Goal: Task Accomplishment & Management: Complete application form

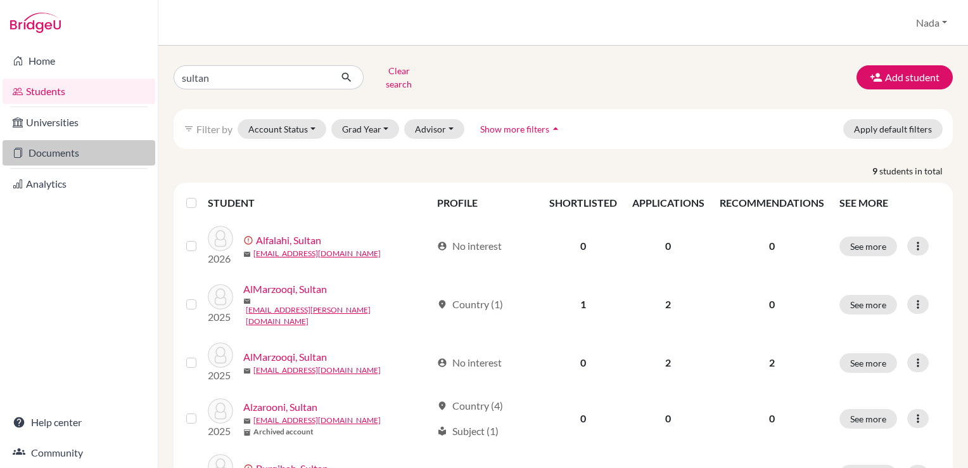
click at [66, 157] on link "Documents" at bounding box center [79, 152] width 153 height 25
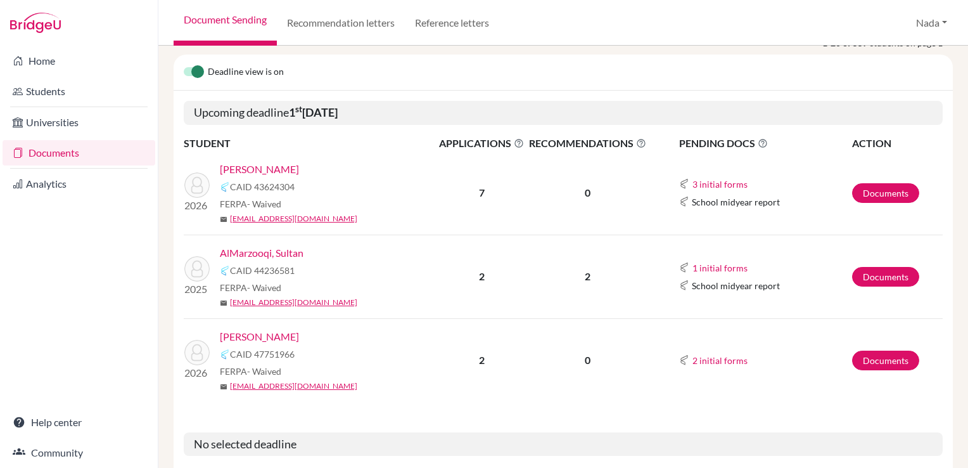
scroll to position [190, 0]
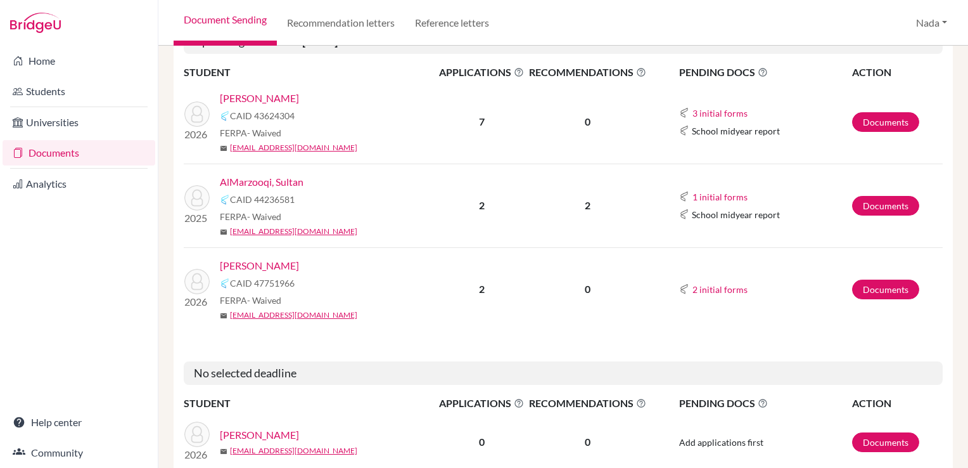
click at [289, 188] on link "AlMarzooqi, Sultan" at bounding box center [262, 181] width 84 height 15
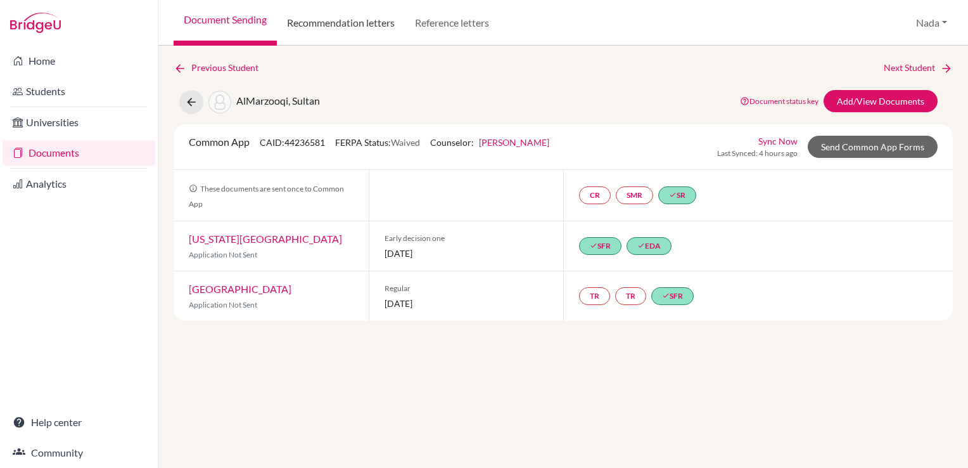
click at [339, 32] on link "Recommendation letters" at bounding box center [341, 23] width 128 height 46
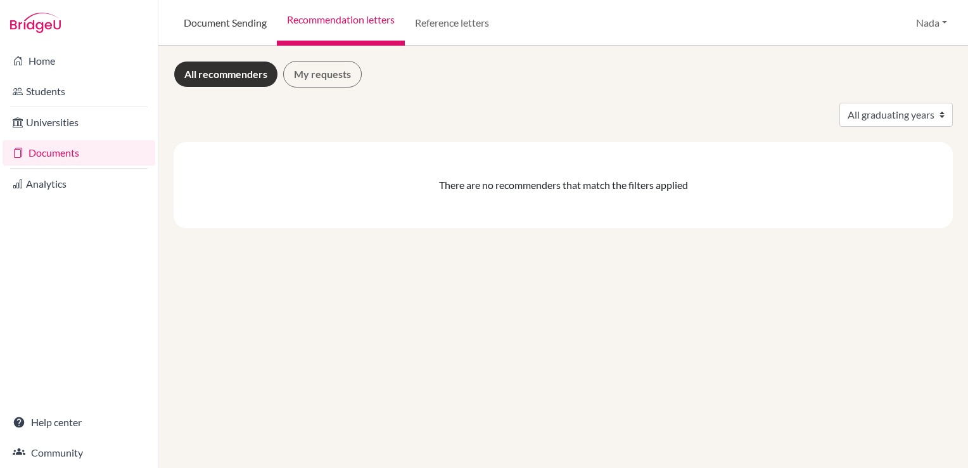
click at [253, 32] on link "Document Sending" at bounding box center [225, 23] width 103 height 46
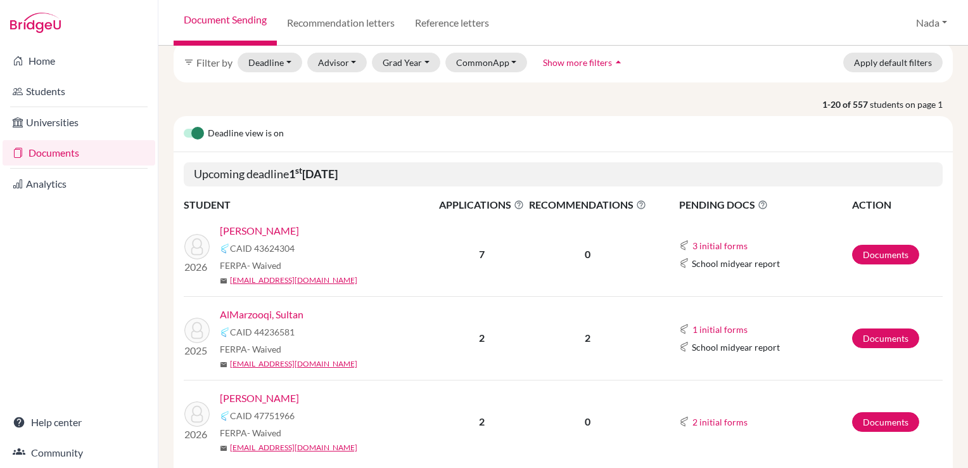
scroll to position [127, 0]
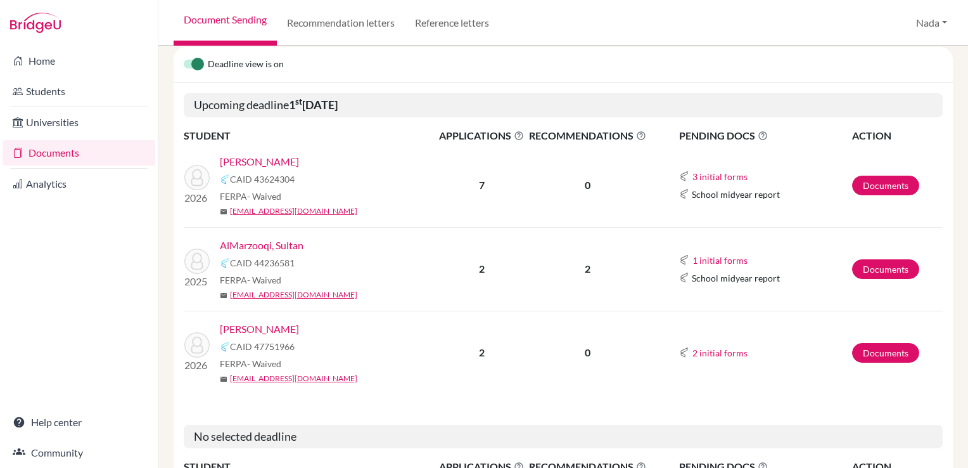
click at [274, 246] on link "AlMarzooqi, Sultan" at bounding box center [262, 245] width 84 height 15
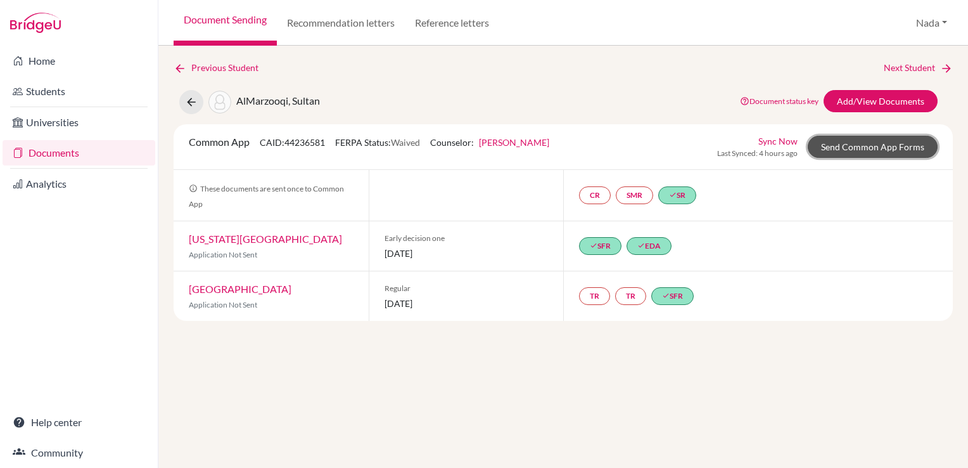
click at [849, 144] on link "Send Common App Forms" at bounding box center [873, 147] width 130 height 22
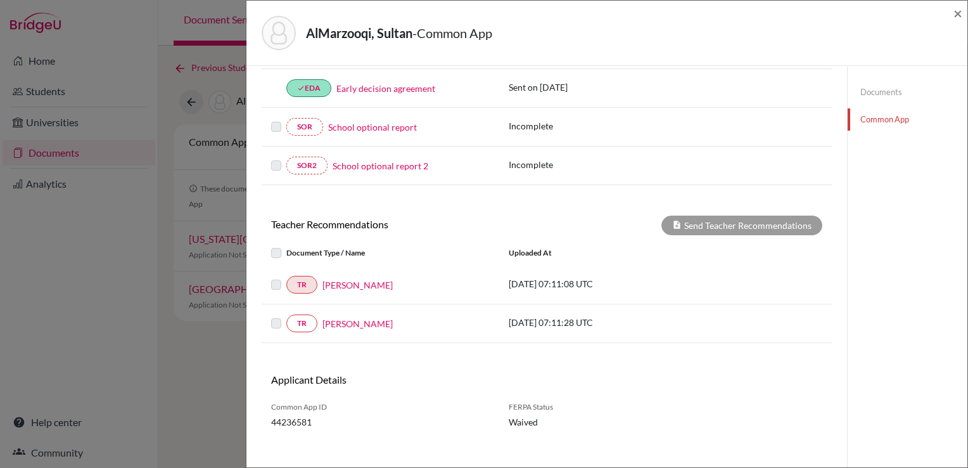
scroll to position [387, 0]
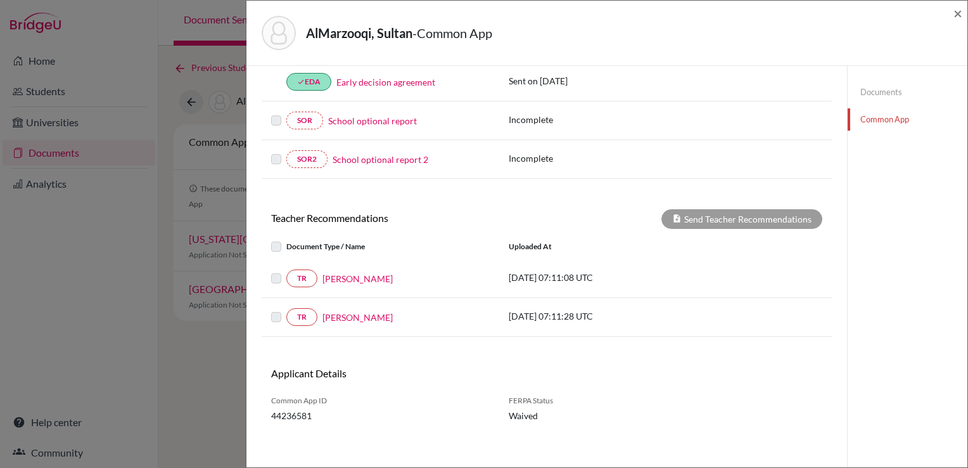
click at [286, 271] on label at bounding box center [286, 271] width 0 height 0
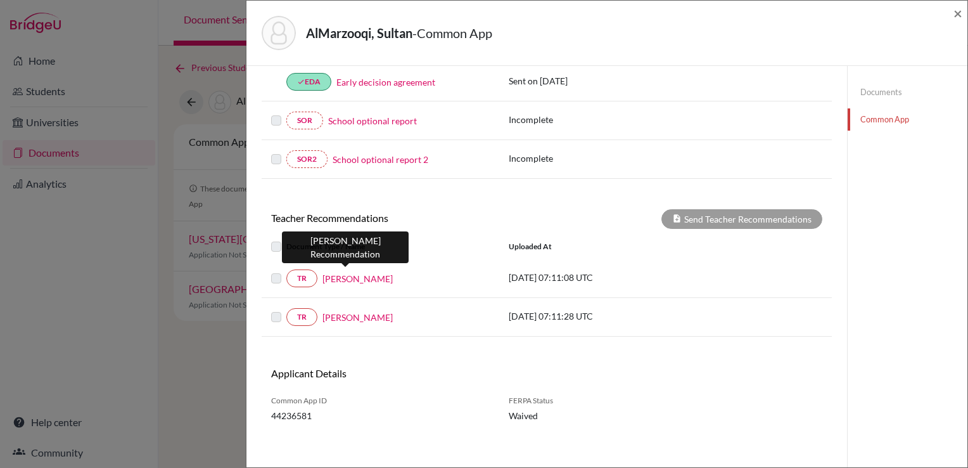
click at [328, 278] on link "Adel Osman" at bounding box center [358, 278] width 70 height 13
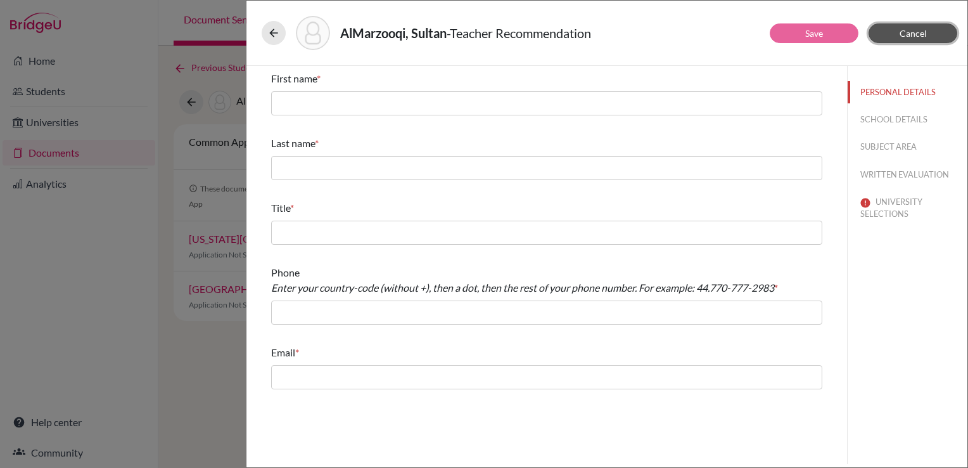
click at [923, 32] on span "Cancel" at bounding box center [913, 33] width 27 height 11
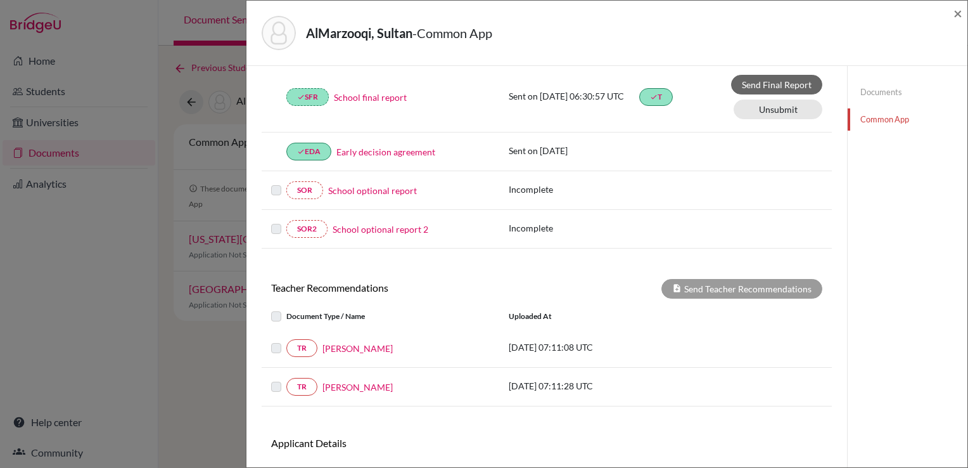
scroll to position [387, 0]
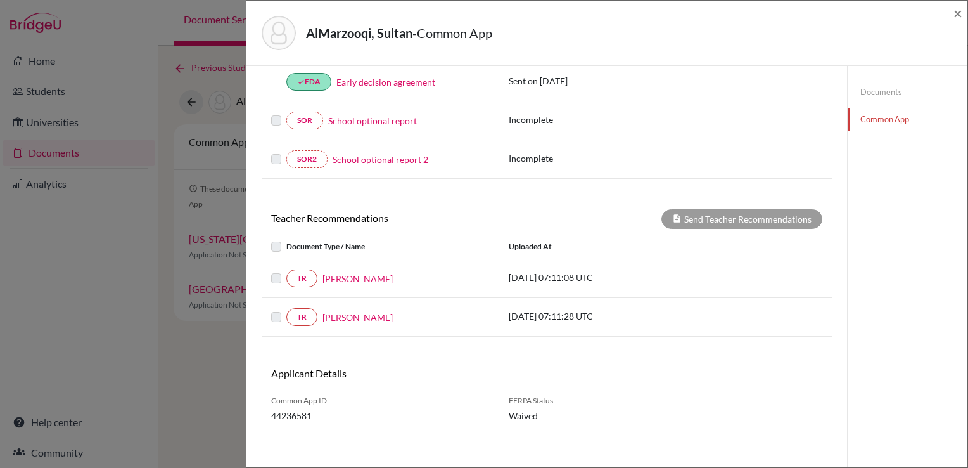
click at [353, 272] on link "Adel Osman" at bounding box center [358, 278] width 70 height 13
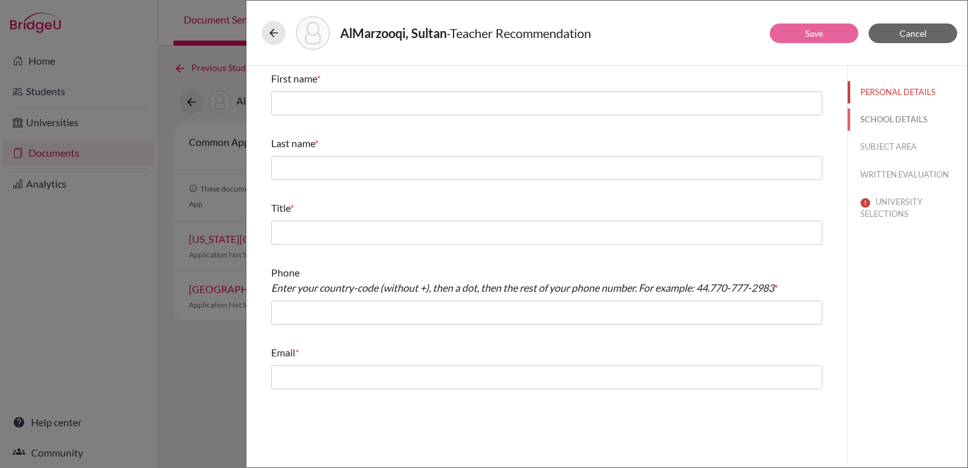
click at [892, 109] on button "SCHOOL DETAILS" at bounding box center [908, 119] width 120 height 22
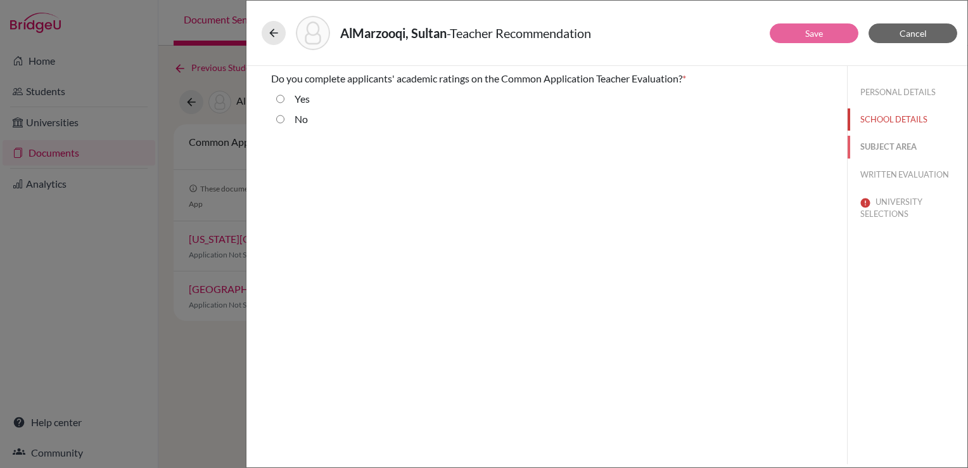
click at [885, 141] on button "SUBJECT AREA" at bounding box center [908, 147] width 120 height 22
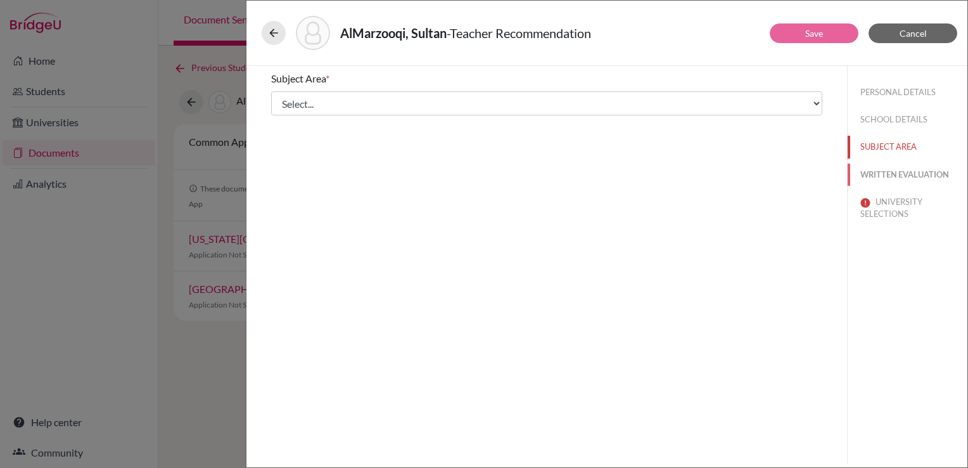
click at [895, 177] on button "WRITTEN EVALUATION" at bounding box center [908, 174] width 120 height 22
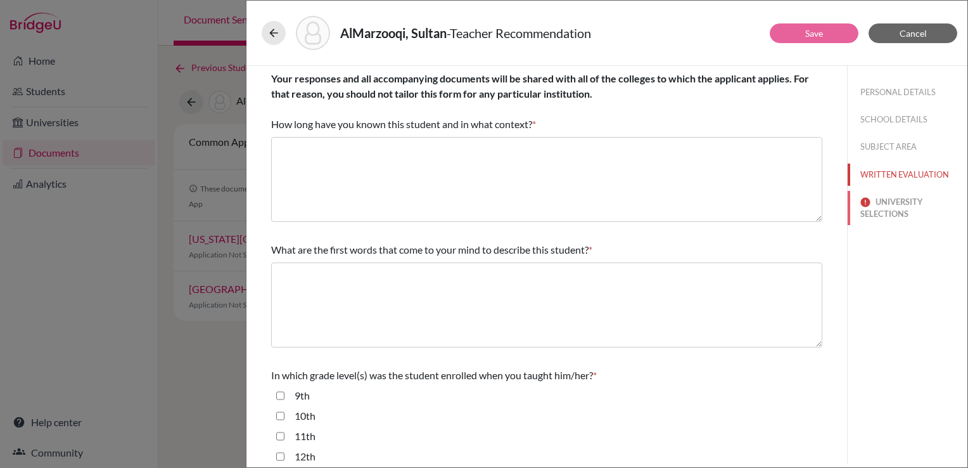
click at [898, 211] on button "UNIVERSITY SELECTIONS" at bounding box center [908, 208] width 120 height 34
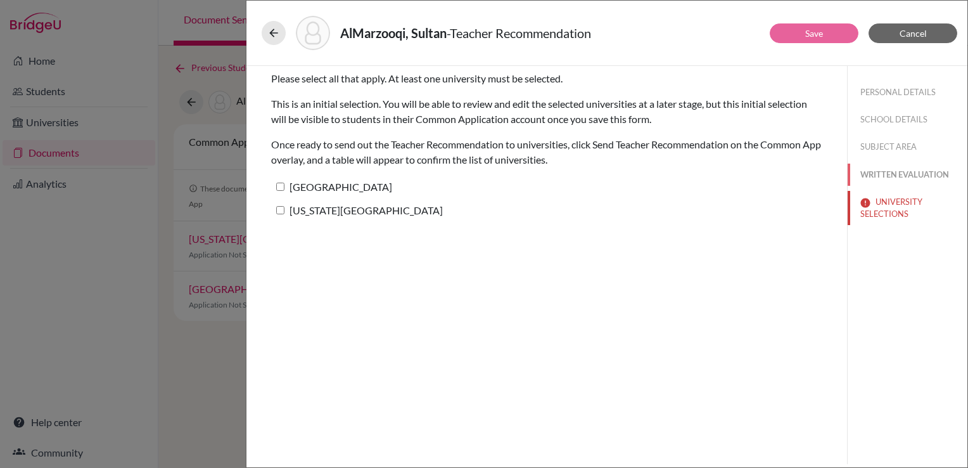
click at [889, 173] on button "WRITTEN EVALUATION" at bounding box center [908, 174] width 120 height 22
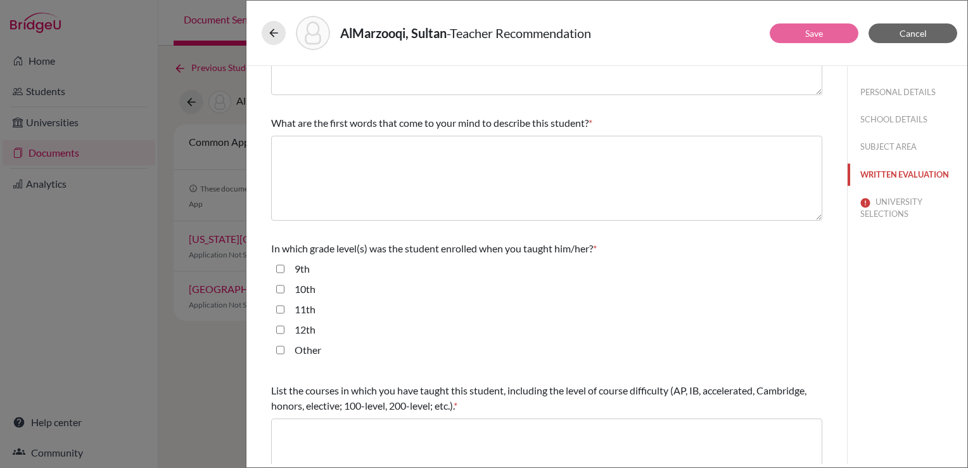
scroll to position [333, 0]
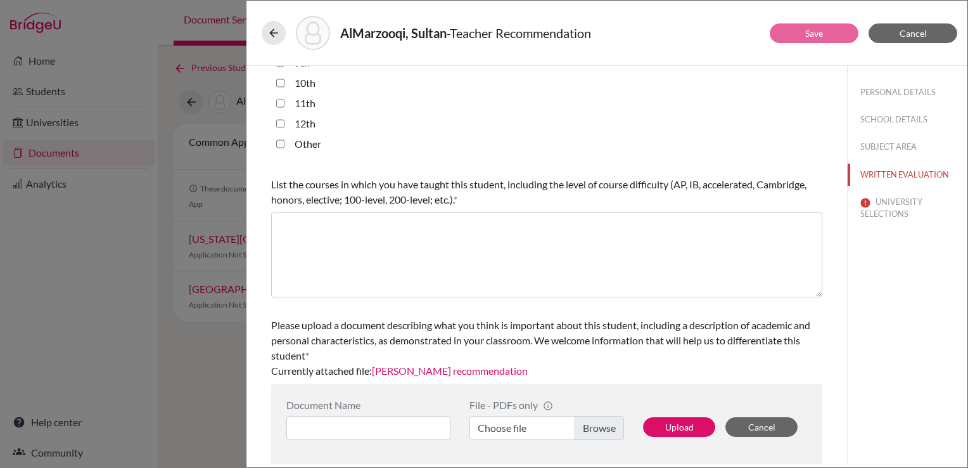
click at [202, 303] on div "AlMarzooqi, Sultan - Teacher Recommendation Save Cancel Your responses and all …" at bounding box center [484, 234] width 968 height 468
click at [935, 35] on button "Cancel" at bounding box center [913, 33] width 89 height 20
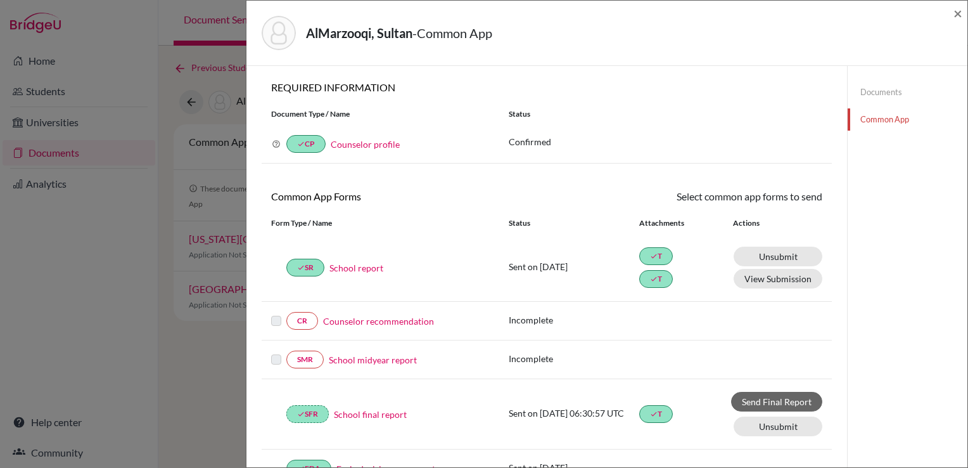
click at [122, 112] on div "AlMarzooqi, Sultan - Common App × × REQUIRED INFORMATION Document Type / Name S…" at bounding box center [484, 234] width 968 height 468
click at [956, 16] on span "×" at bounding box center [958, 13] width 9 height 18
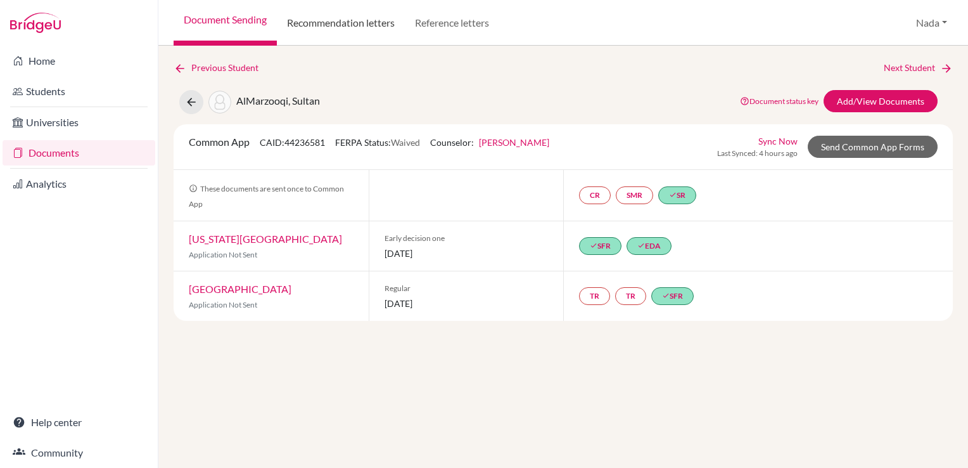
click at [392, 25] on link "Recommendation letters" at bounding box center [341, 23] width 128 height 46
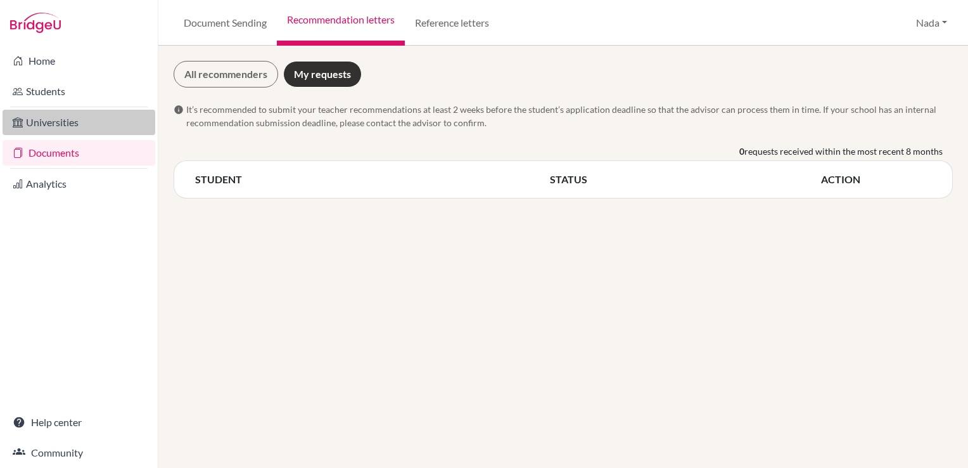
click at [49, 123] on link "Universities" at bounding box center [79, 122] width 153 height 25
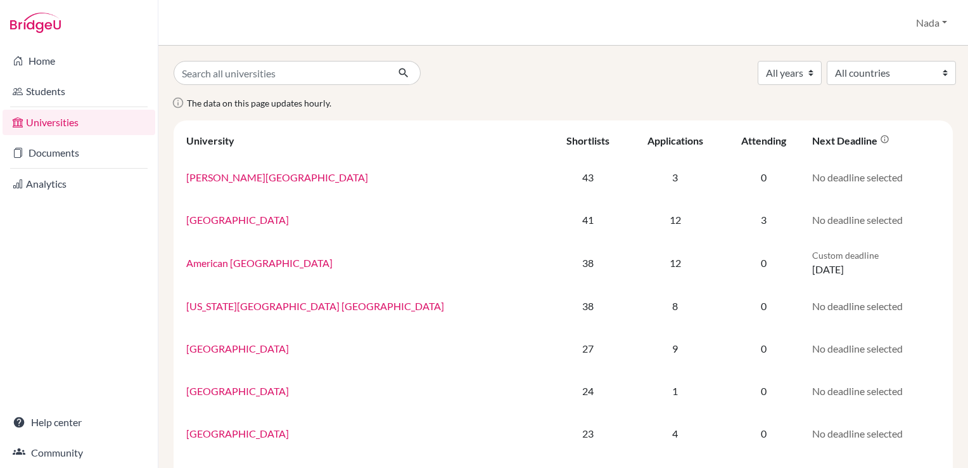
click at [54, 457] on link "Community" at bounding box center [79, 452] width 153 height 25
click at [944, 16] on button "Nada" at bounding box center [932, 23] width 42 height 24
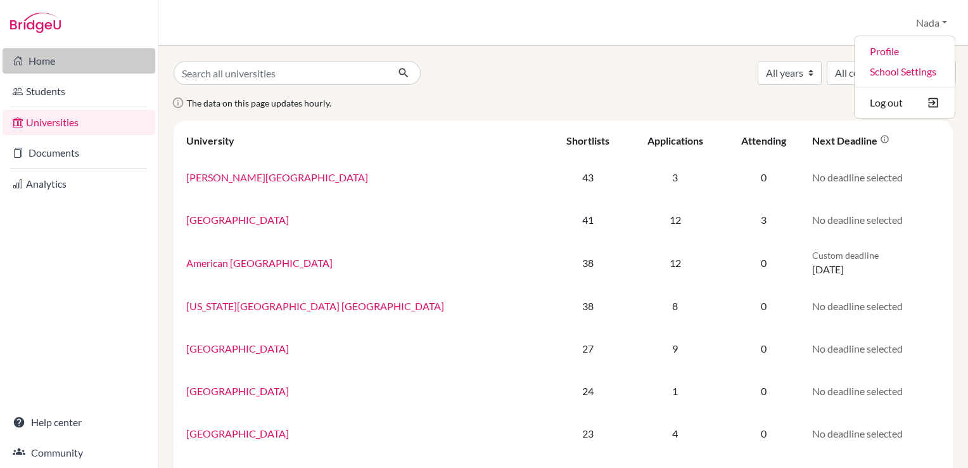
click at [53, 71] on link "Home" at bounding box center [79, 60] width 153 height 25
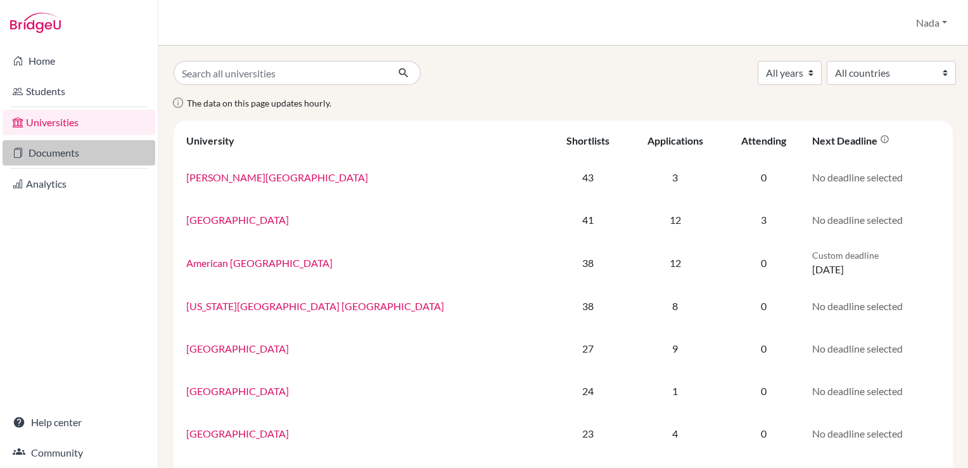
click at [75, 157] on link "Documents" at bounding box center [79, 152] width 153 height 25
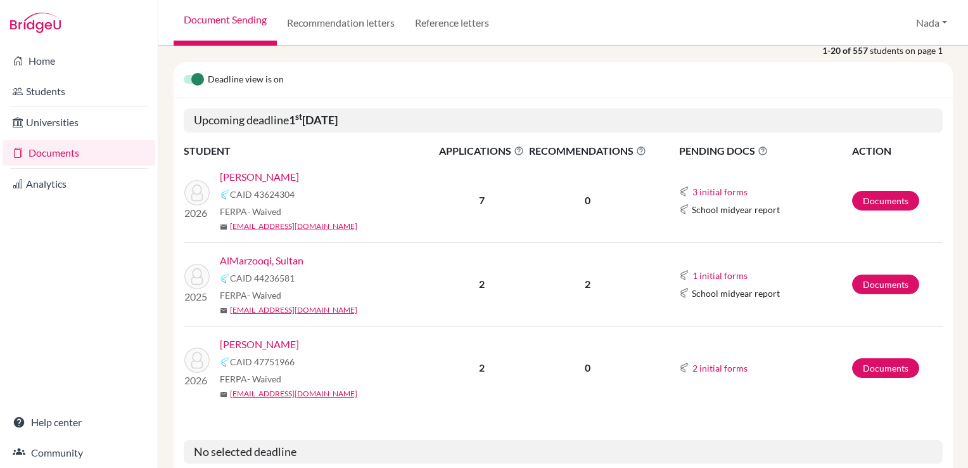
scroll to position [127, 0]
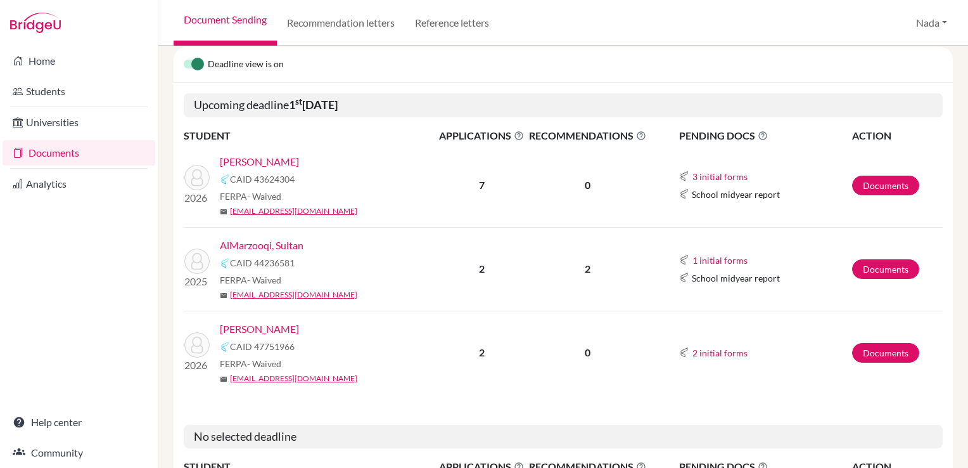
click at [264, 247] on link "AlMarzooqi, Sultan" at bounding box center [262, 245] width 84 height 15
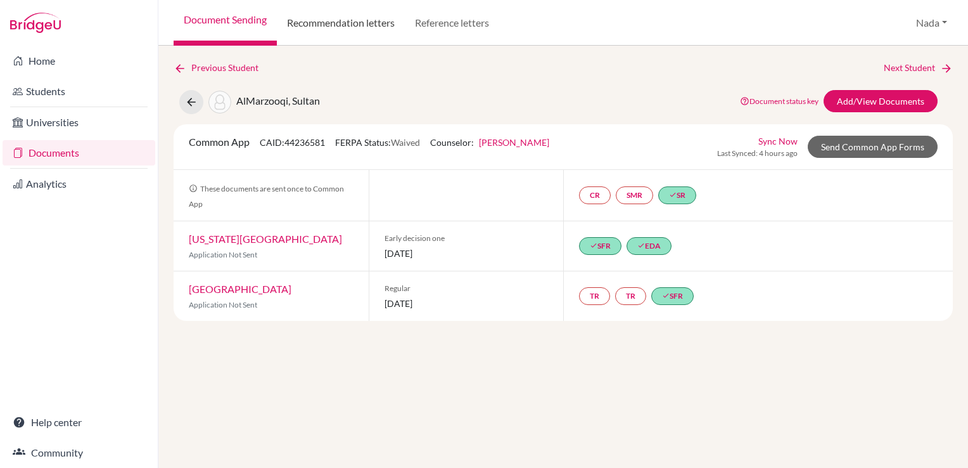
click at [354, 11] on link "Recommendation letters" at bounding box center [341, 23] width 128 height 46
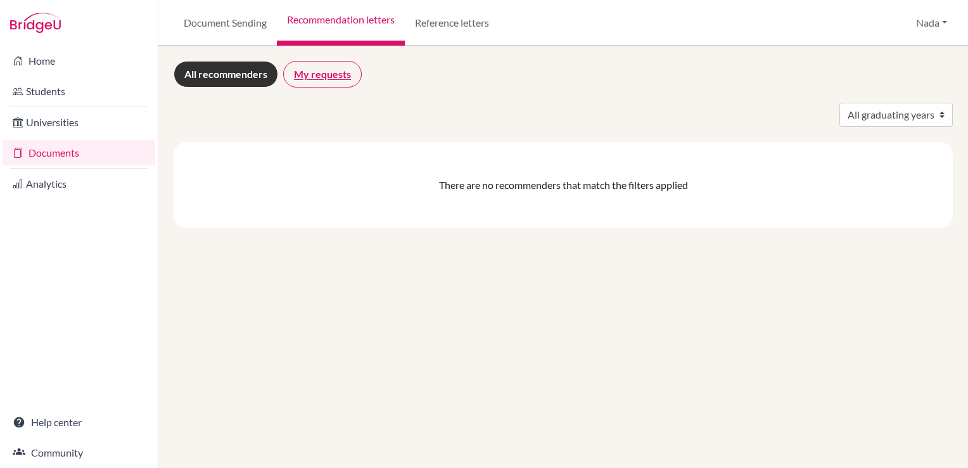
click at [311, 76] on link "My requests" at bounding box center [322, 74] width 79 height 27
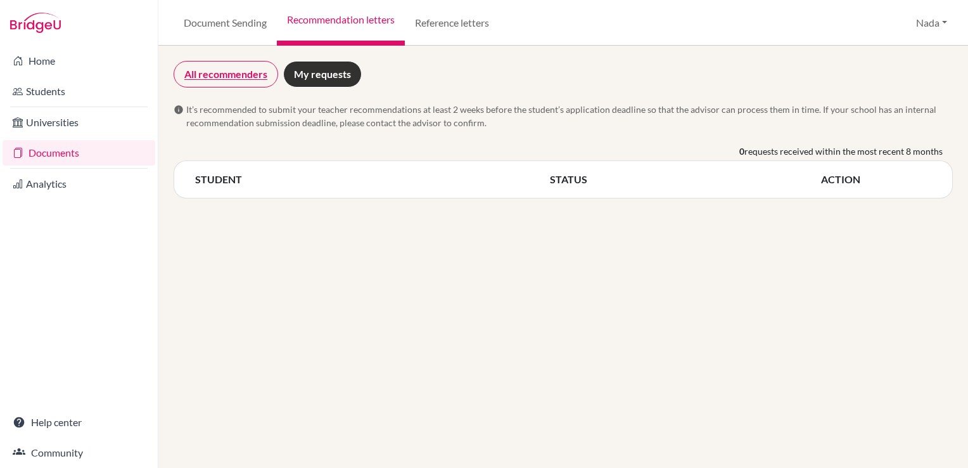
click at [248, 82] on link "All recommenders" at bounding box center [226, 74] width 105 height 27
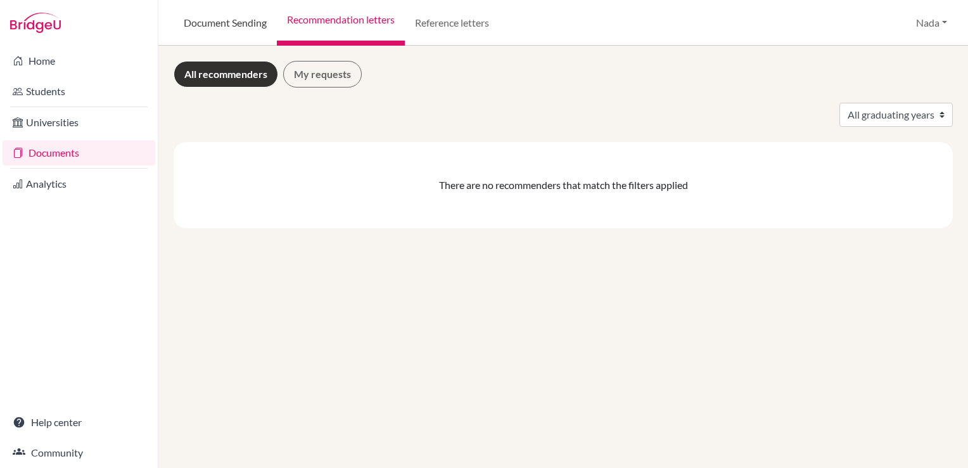
click at [234, 29] on link "Document Sending" at bounding box center [225, 23] width 103 height 46
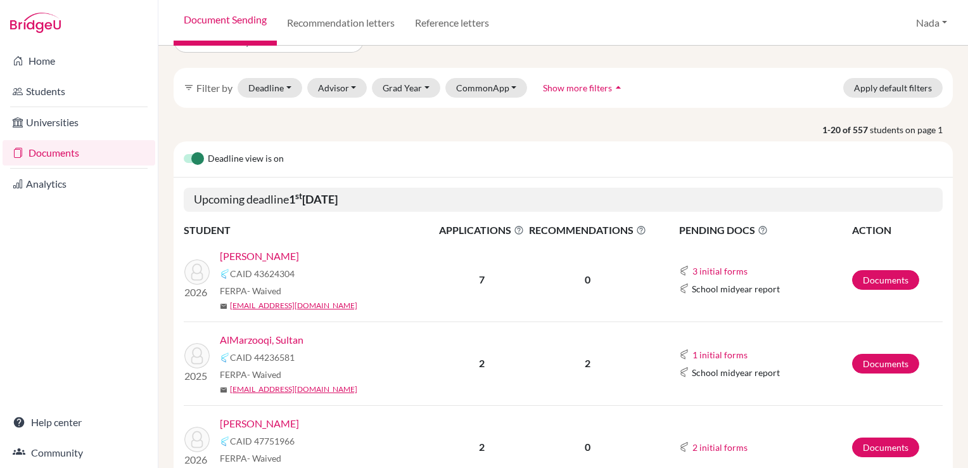
scroll to position [63, 0]
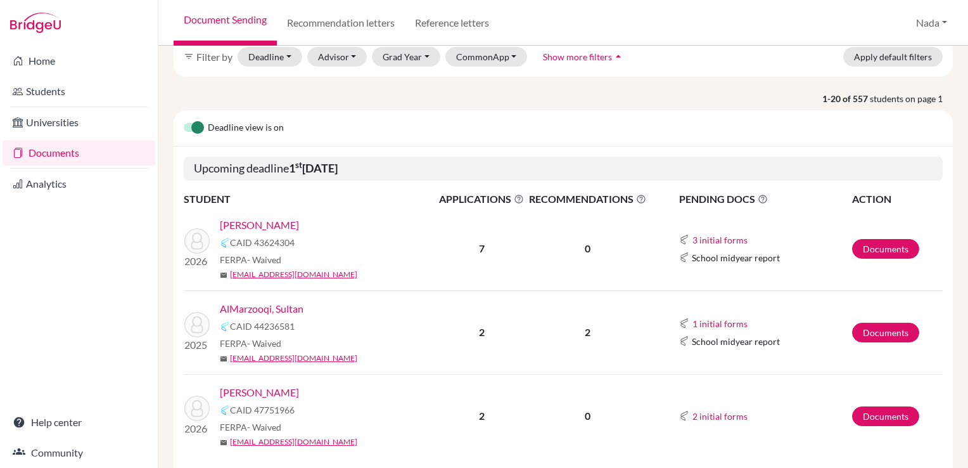
click at [254, 309] on link "AlMarzooqi, Sultan" at bounding box center [262, 308] width 84 height 15
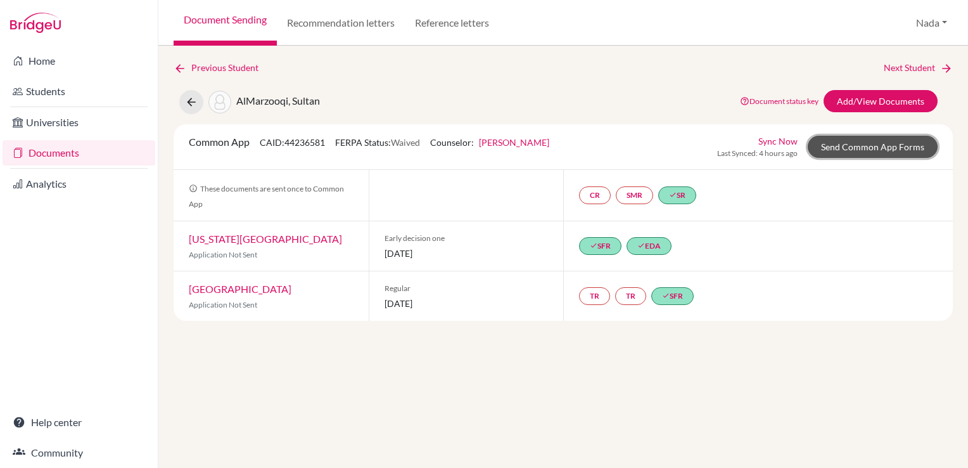
click at [856, 149] on link "Send Common App Forms" at bounding box center [873, 147] width 130 height 22
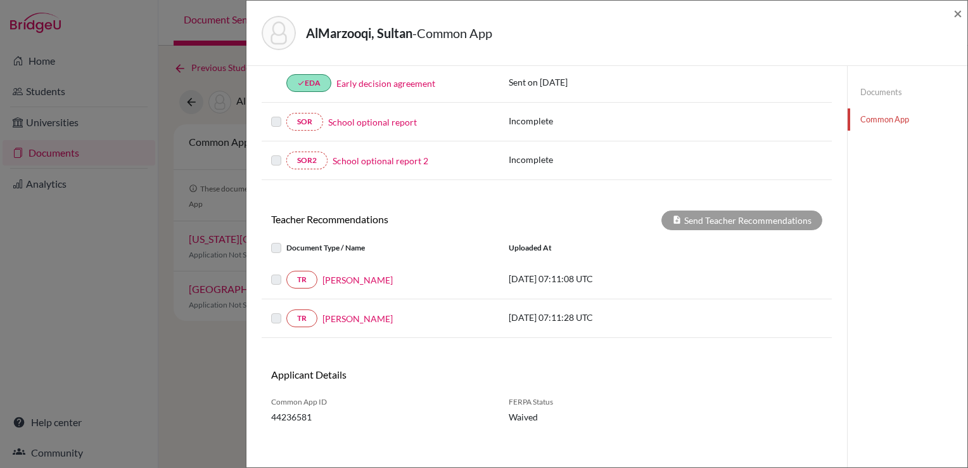
scroll to position [387, 0]
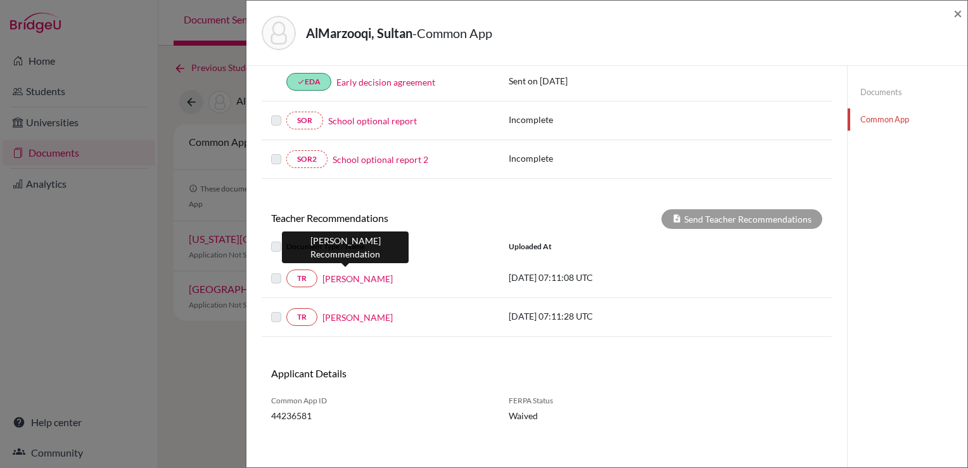
click at [349, 276] on link "Adel Osman" at bounding box center [358, 278] width 70 height 13
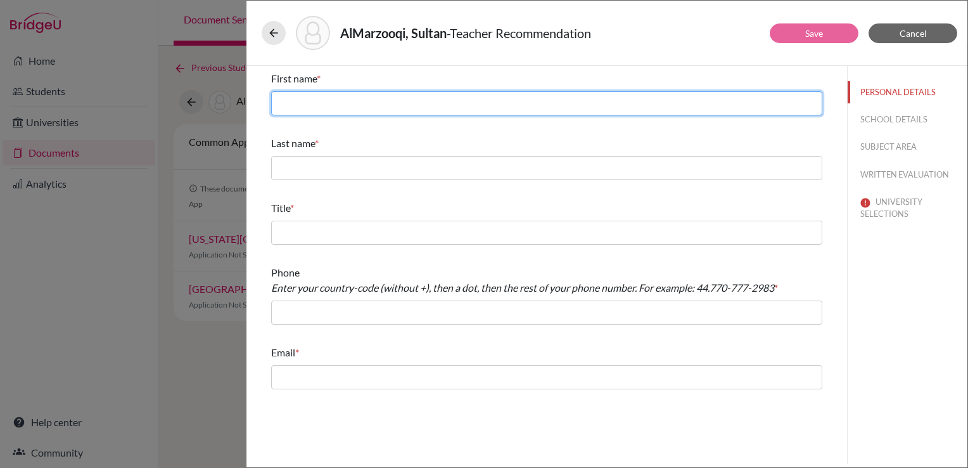
click at [398, 97] on input "text" at bounding box center [546, 103] width 551 height 24
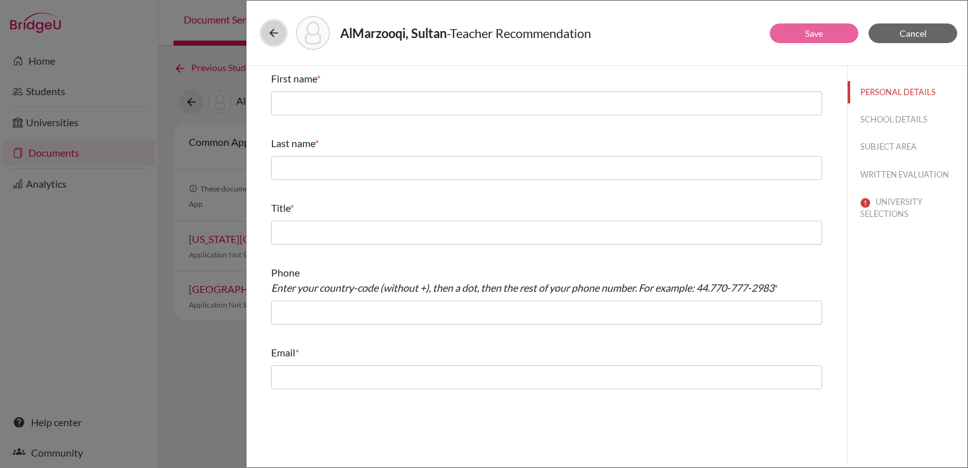
click at [278, 30] on icon at bounding box center [273, 33] width 13 height 13
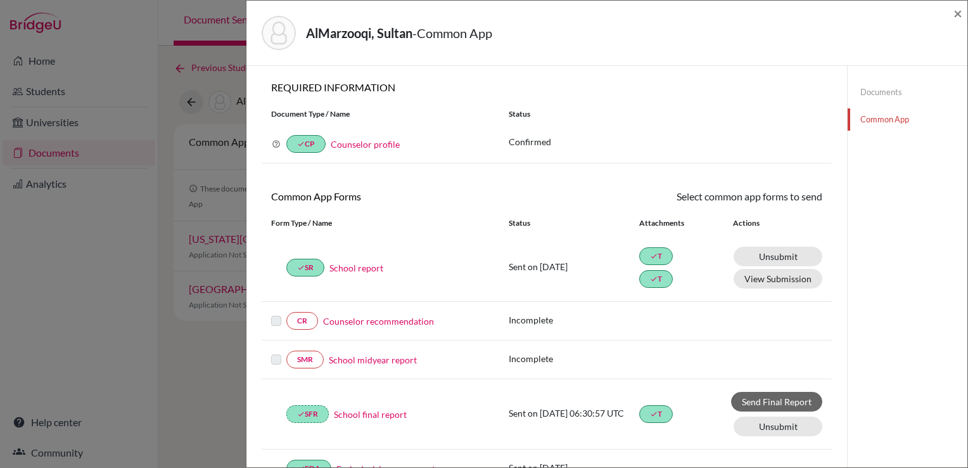
scroll to position [380, 0]
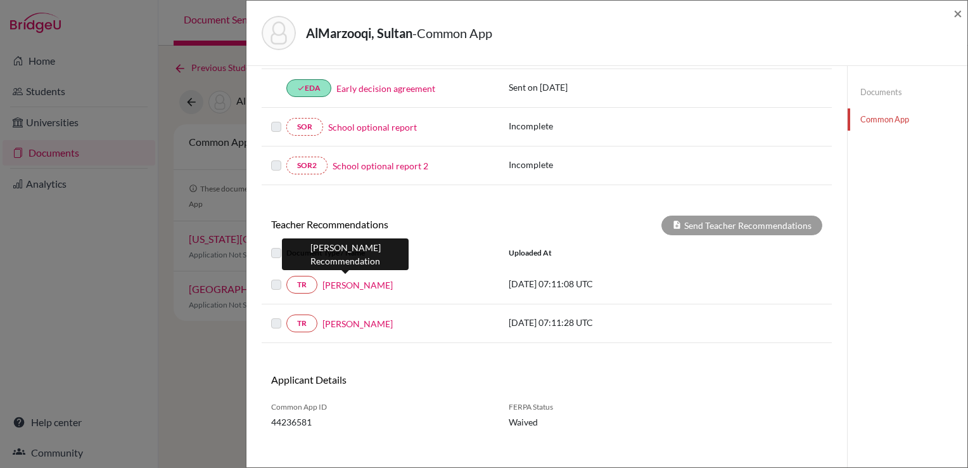
click at [340, 284] on link "Adel Osman" at bounding box center [358, 284] width 70 height 13
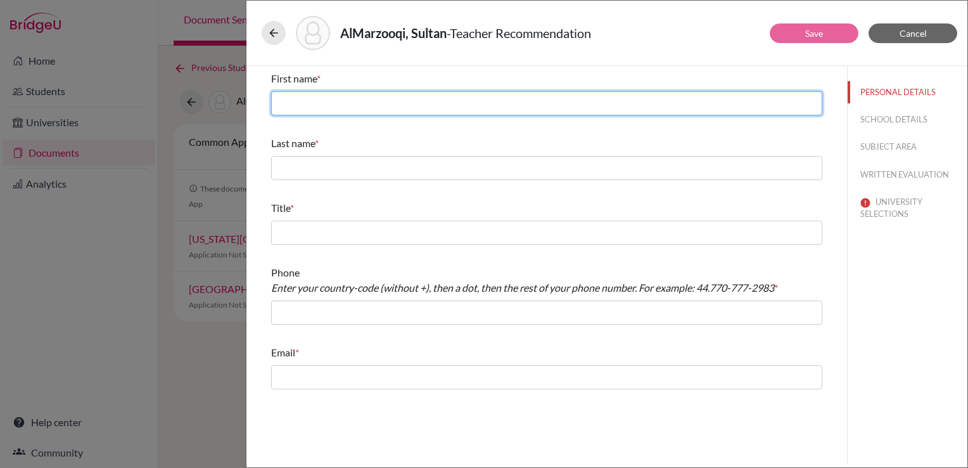
click at [360, 113] on input "text" at bounding box center [546, 103] width 551 height 24
type input "Adel"
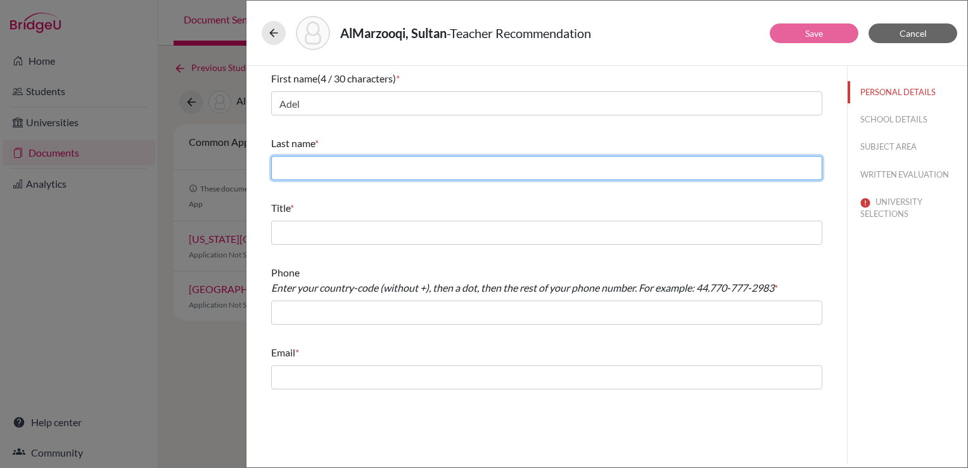
click at [330, 175] on input "text" at bounding box center [546, 168] width 551 height 24
type input "A"
type input "Osman"
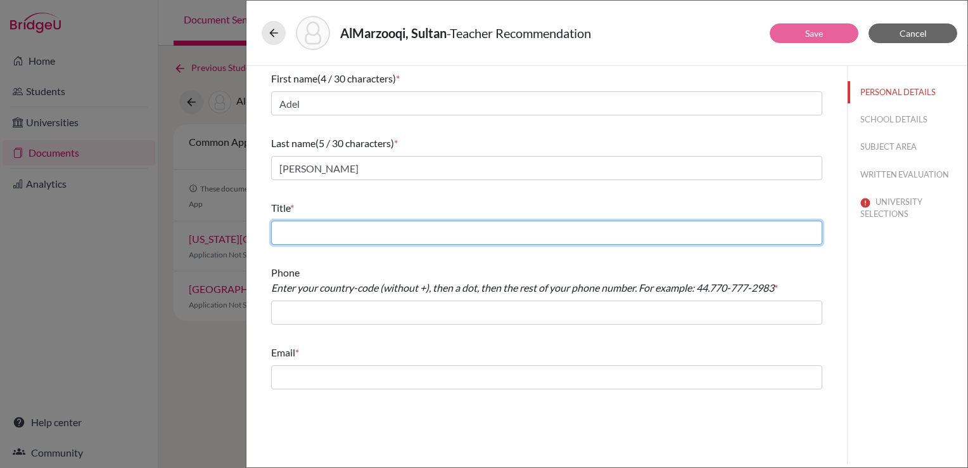
click at [282, 238] on input "text" at bounding box center [546, 233] width 551 height 24
type input "Physics Teacher"
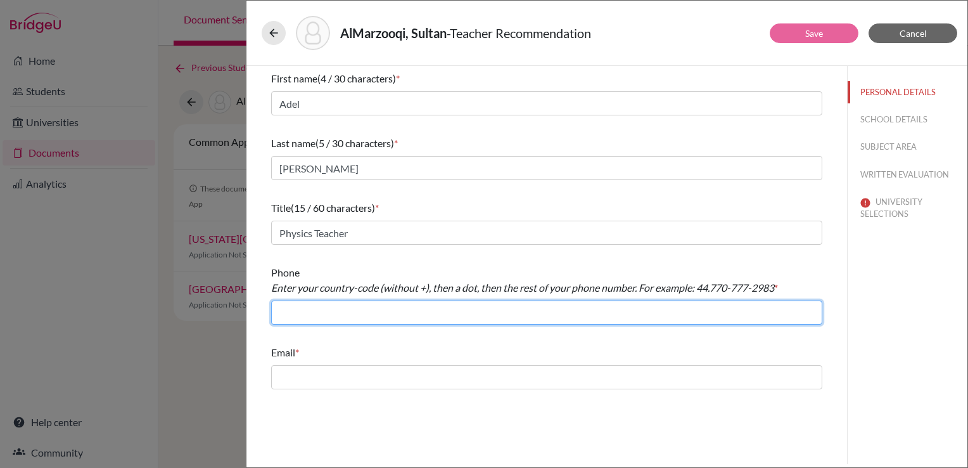
click at [417, 323] on input "text" at bounding box center [546, 312] width 551 height 24
type input "97143478288"
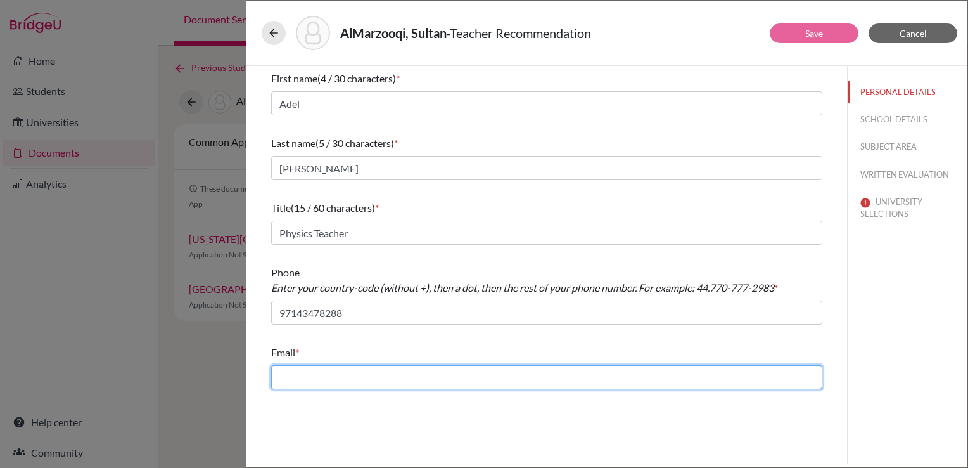
click at [469, 373] on input "text" at bounding box center [546, 377] width 551 height 24
type input "adel.osman@almawakeb.sch.ae"
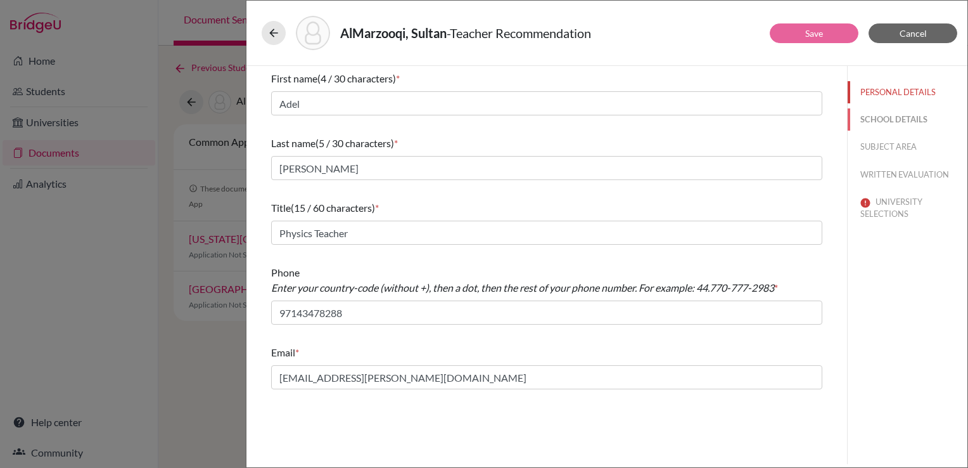
click at [872, 121] on button "SCHOOL DETAILS" at bounding box center [908, 119] width 120 height 22
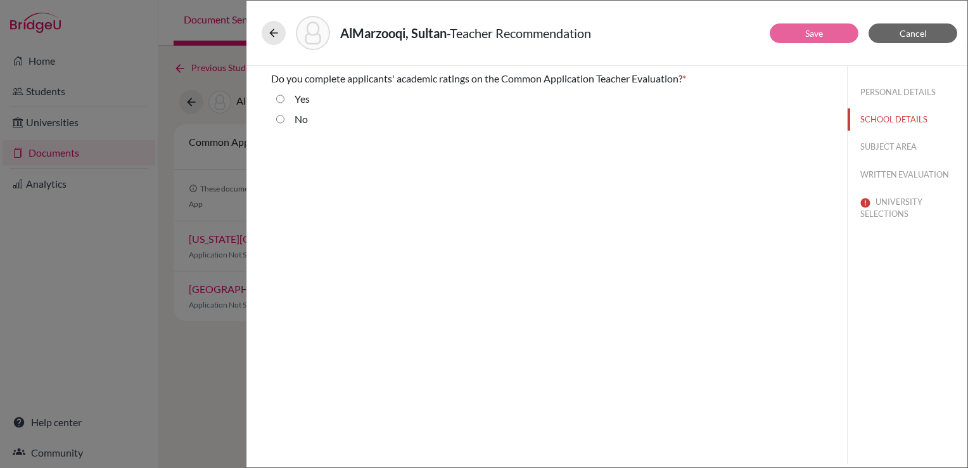
click at [304, 124] on label "No" at bounding box center [301, 119] width 13 height 15
click at [285, 124] on input "No" at bounding box center [280, 119] width 8 height 15
radio input "true"
click at [913, 143] on button "SUBJECT AREA" at bounding box center [908, 147] width 120 height 22
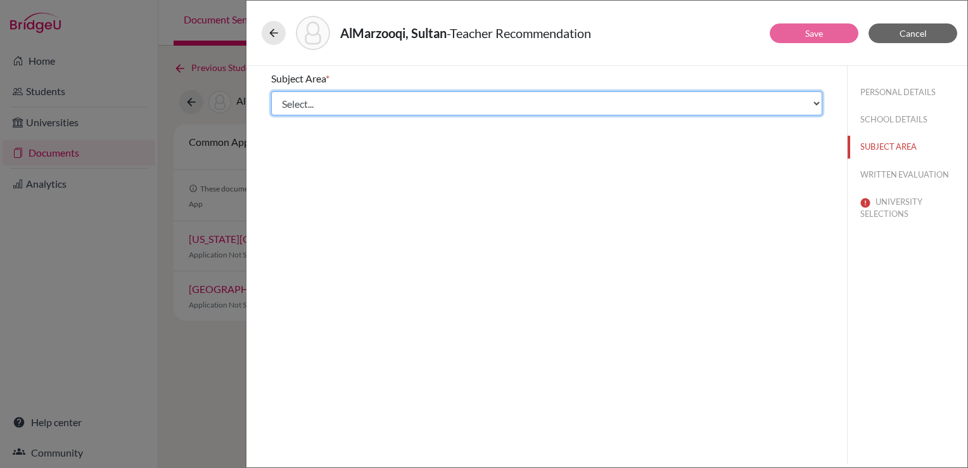
click at [395, 105] on select "Select... Math English Science World Language Social Studies Other Computer Sci…" at bounding box center [546, 103] width 551 height 24
select select "2"
click at [271, 91] on select "Select... Math English Science World Language Social Studies Other Computer Sci…" at bounding box center [546, 103] width 551 height 24
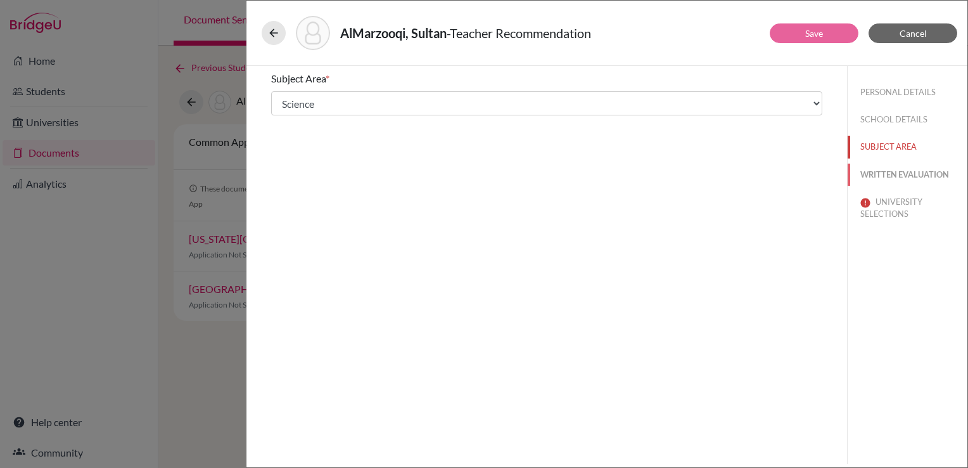
click at [895, 179] on button "WRITTEN EVALUATION" at bounding box center [908, 174] width 120 height 22
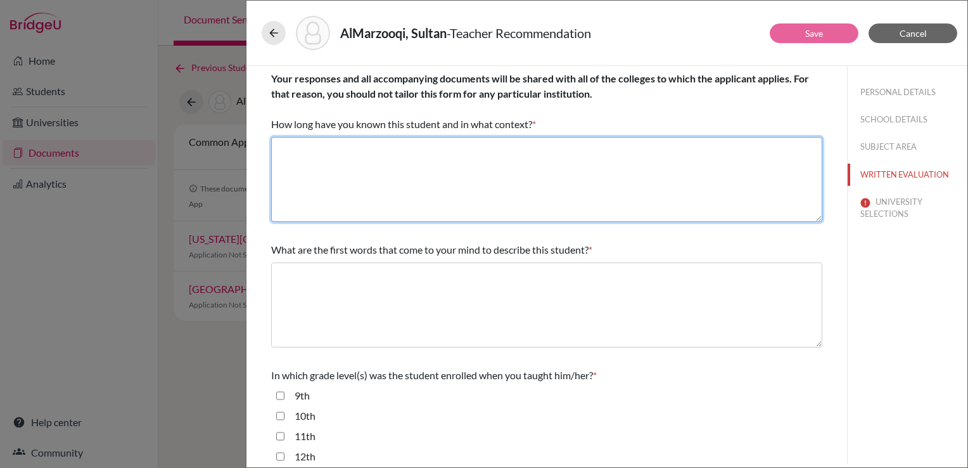
click at [385, 158] on textarea at bounding box center [546, 179] width 551 height 85
type textarea "For one year, as his g12 Physics teacher."
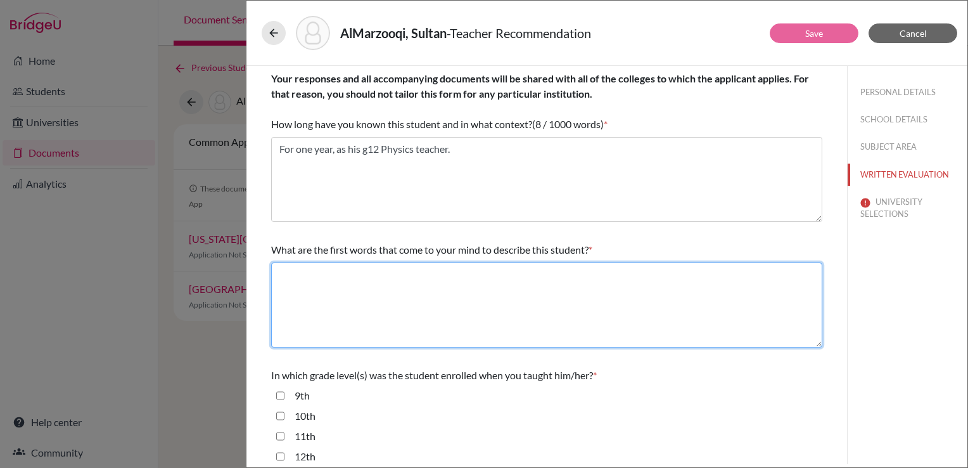
click at [404, 283] on textarea at bounding box center [546, 304] width 551 height 85
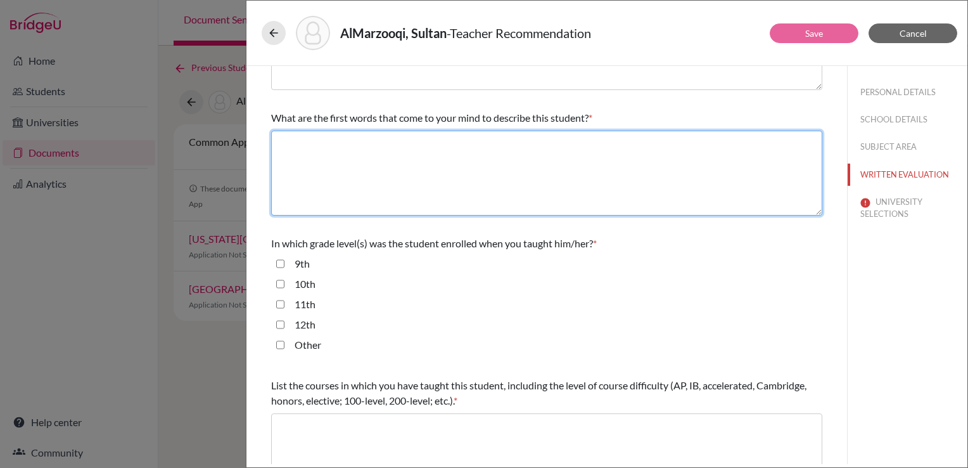
scroll to position [63, 0]
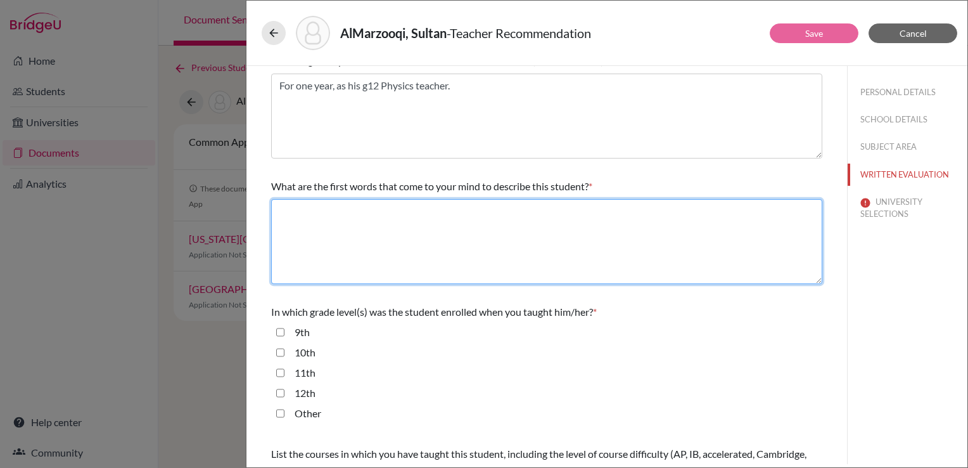
type textarea "p"
type textarea "outstanding, strong moral character, mature, thoughtful"
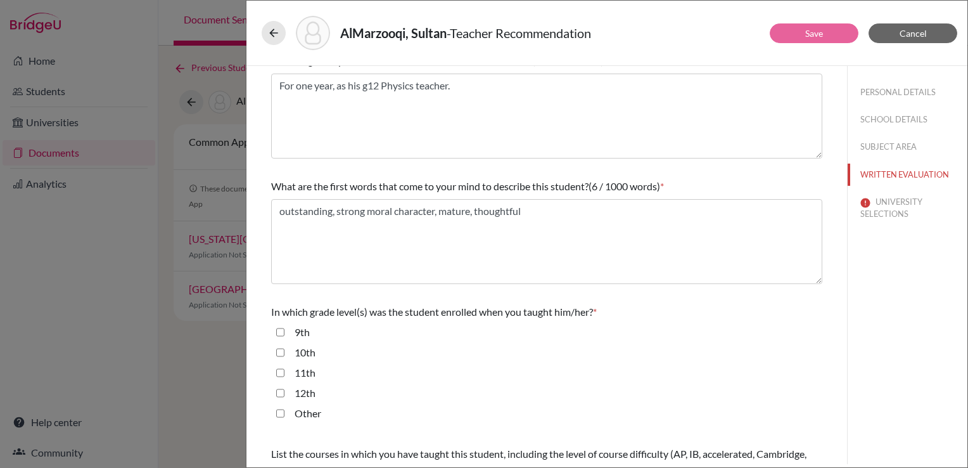
drag, startPoint x: 304, startPoint y: 395, endPoint x: 343, endPoint y: 370, distance: 46.4
click at [304, 394] on label "12th" at bounding box center [305, 392] width 21 height 15
click at [285, 394] on input "12th" at bounding box center [280, 392] width 8 height 15
checkbox input "true"
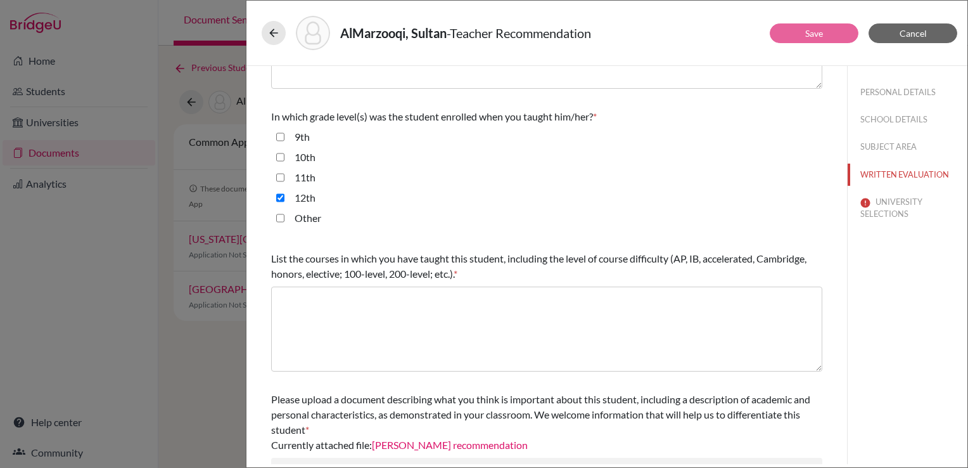
scroll to position [317, 0]
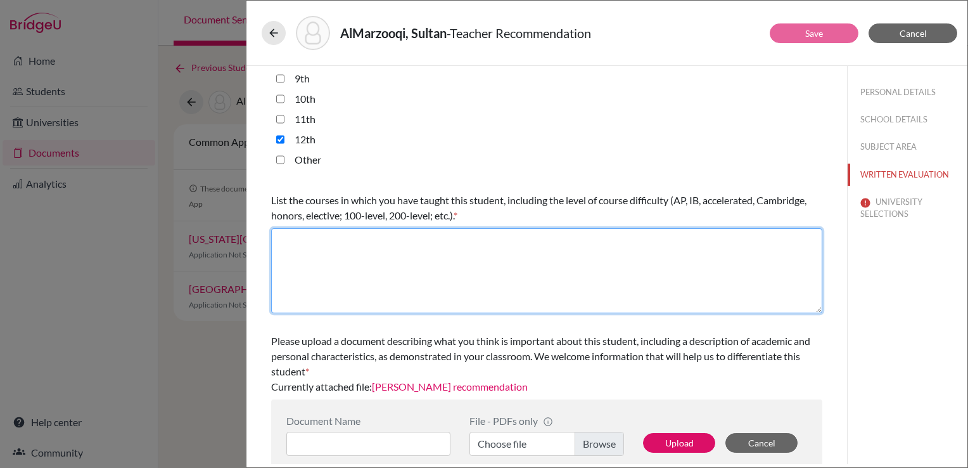
click at [422, 269] on textarea at bounding box center [546, 270] width 551 height 85
type textarea "P"
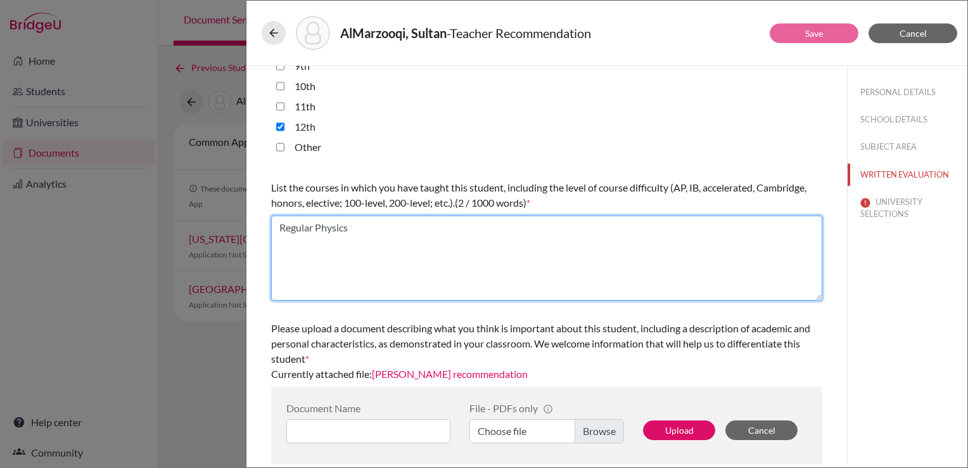
scroll to position [333, 0]
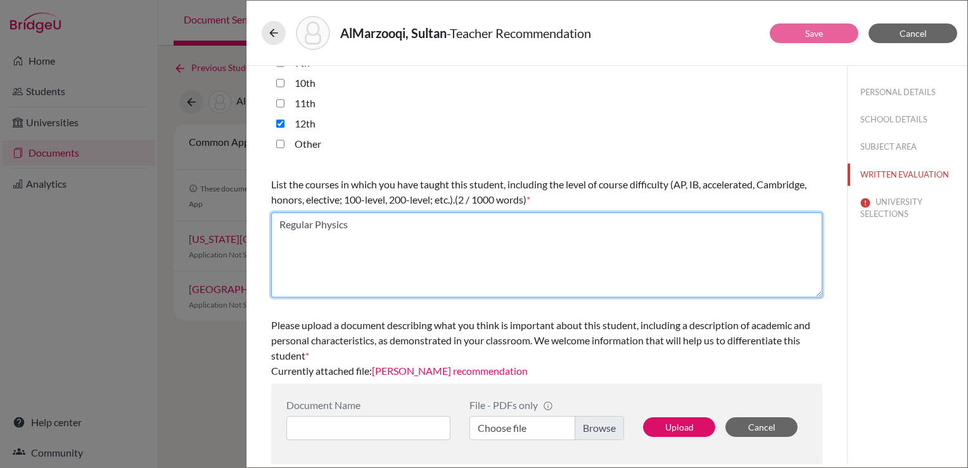
type textarea "Regular Physics"
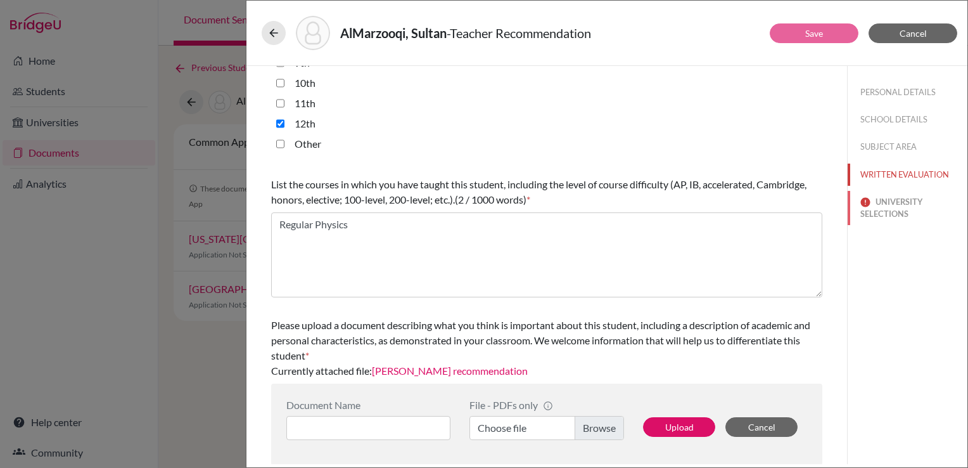
click at [872, 205] on button "UNIVERSITY SELECTIONS" at bounding box center [908, 208] width 120 height 34
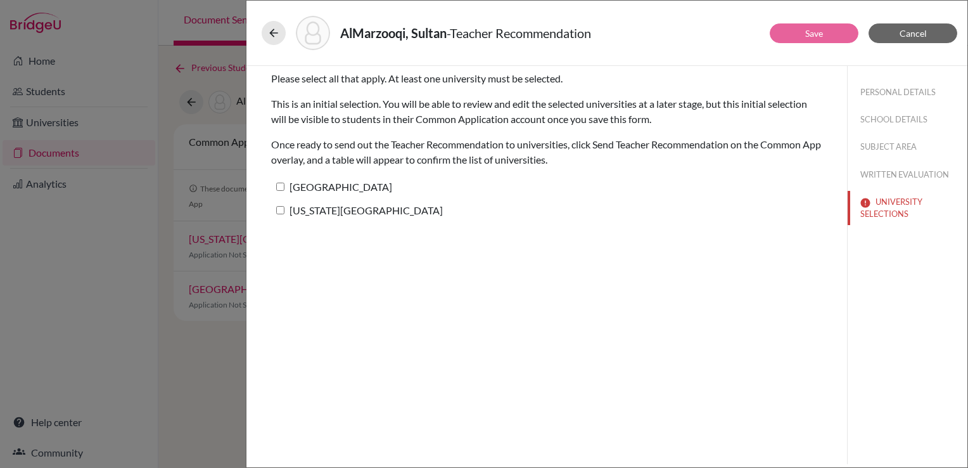
click at [314, 189] on label "[GEOGRAPHIC_DATA]" at bounding box center [331, 186] width 121 height 18
click at [285, 189] on input "[GEOGRAPHIC_DATA]" at bounding box center [280, 187] width 8 height 8
checkbox input "true"
click at [312, 207] on label "[US_STATE][GEOGRAPHIC_DATA]" at bounding box center [357, 210] width 172 height 18
click at [285, 207] on input "[US_STATE][GEOGRAPHIC_DATA]" at bounding box center [280, 210] width 8 height 8
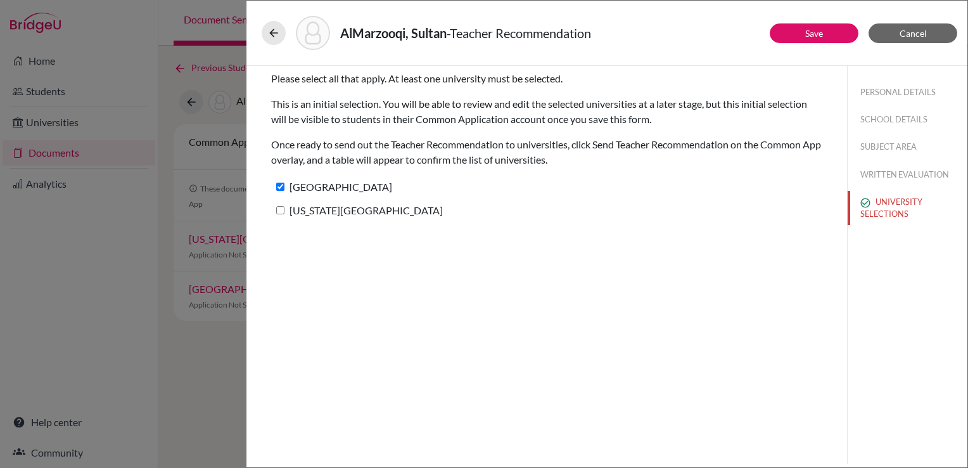
checkbox input "true"
click at [793, 32] on button "Save" at bounding box center [814, 33] width 89 height 20
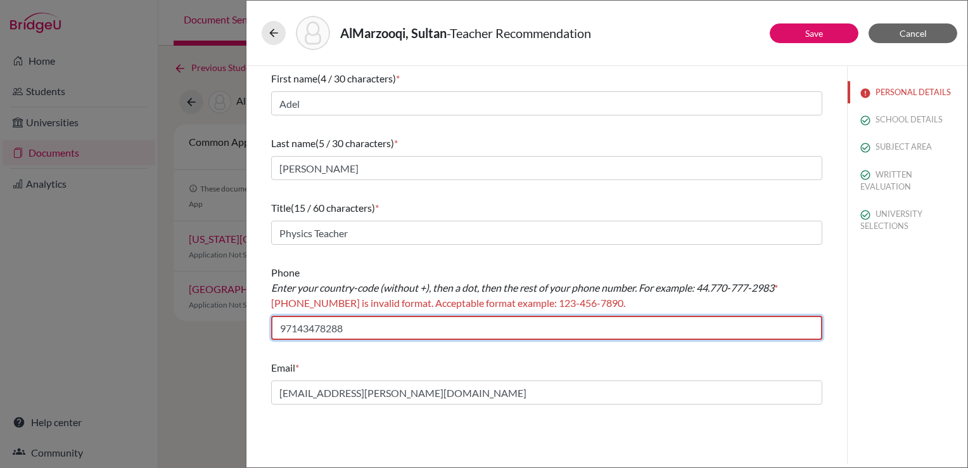
click at [297, 328] on input "97143478288" at bounding box center [546, 328] width 551 height 24
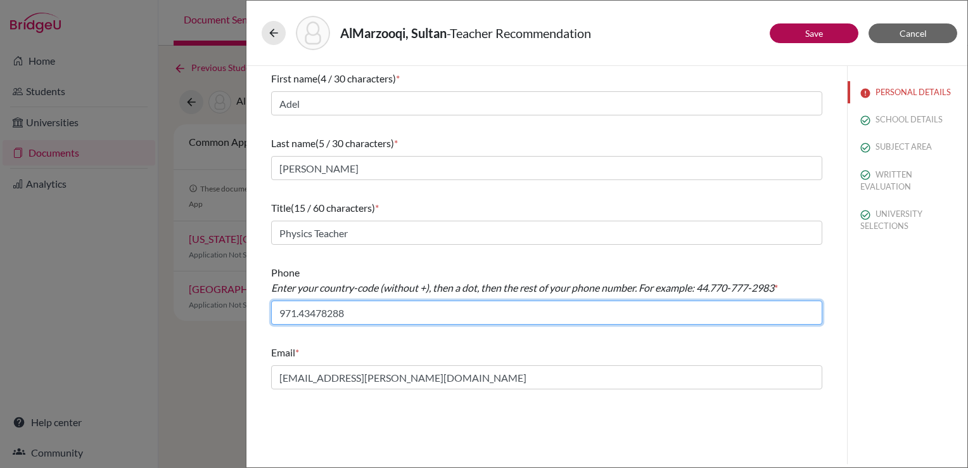
type input "971.43478288"
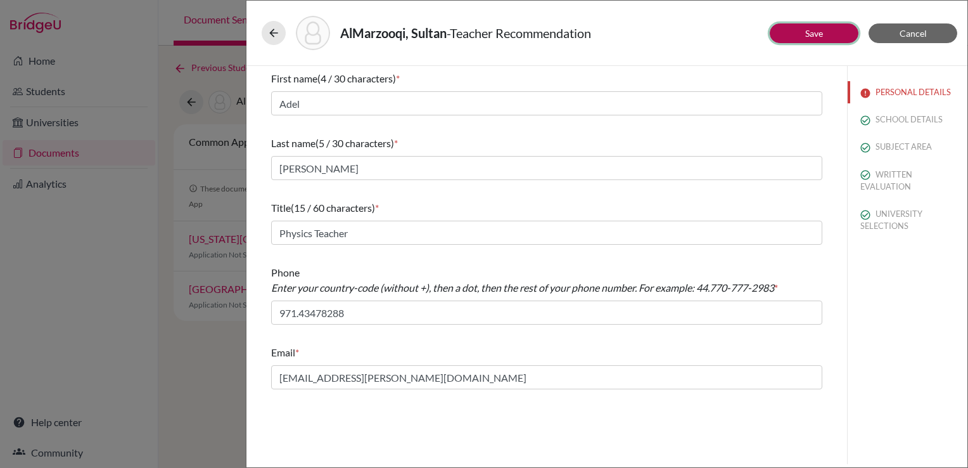
click at [811, 34] on link "Save" at bounding box center [814, 33] width 18 height 11
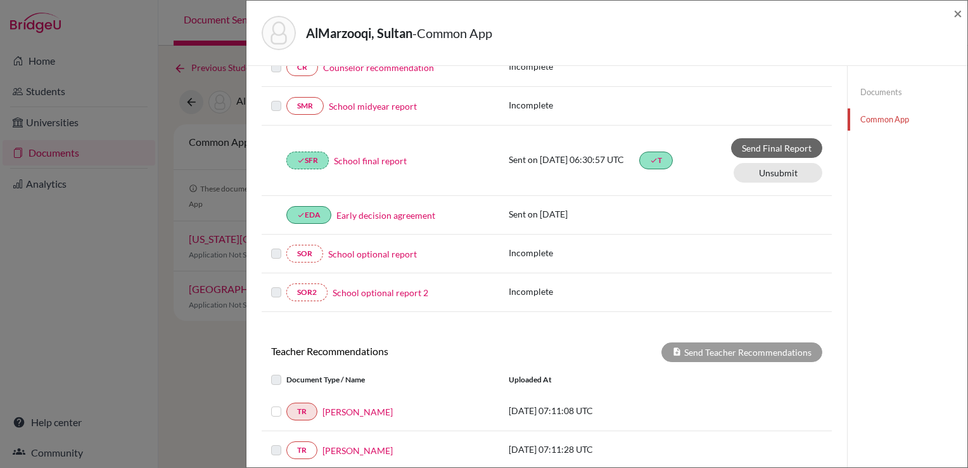
scroll to position [387, 0]
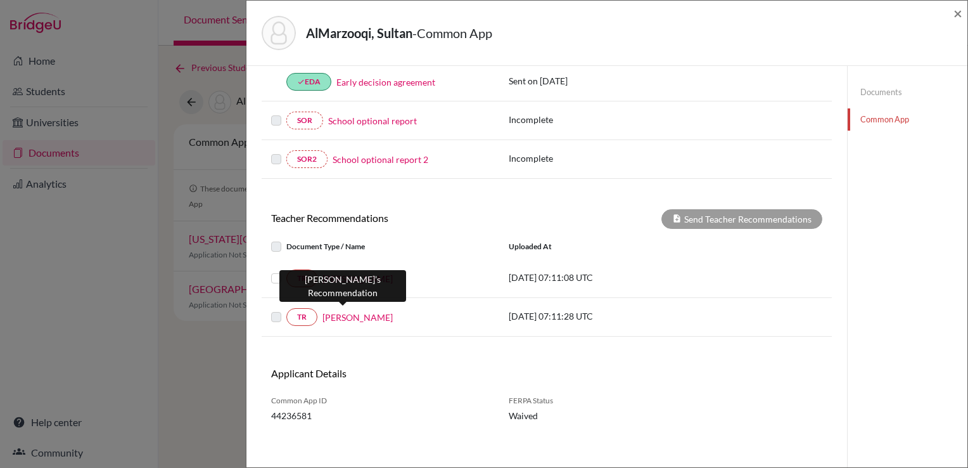
click at [350, 318] on link "Fouad Said" at bounding box center [358, 317] width 70 height 13
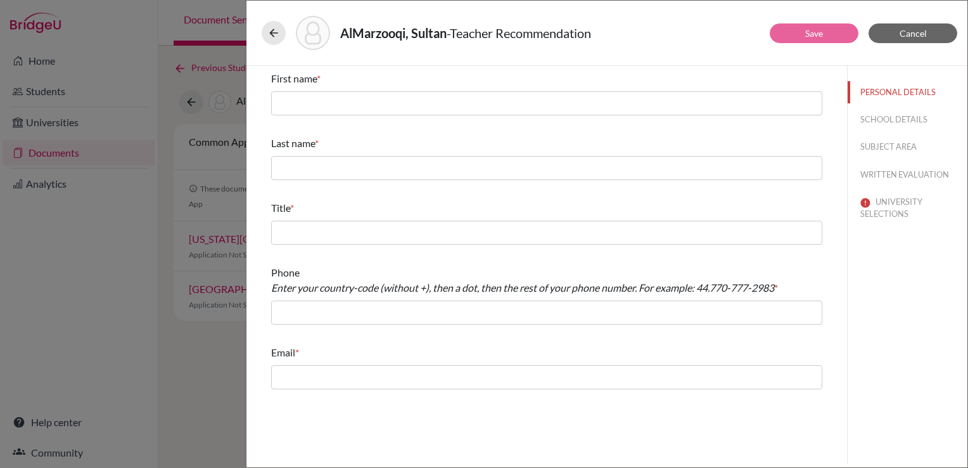
click at [317, 89] on div "First name *" at bounding box center [546, 93] width 551 height 54
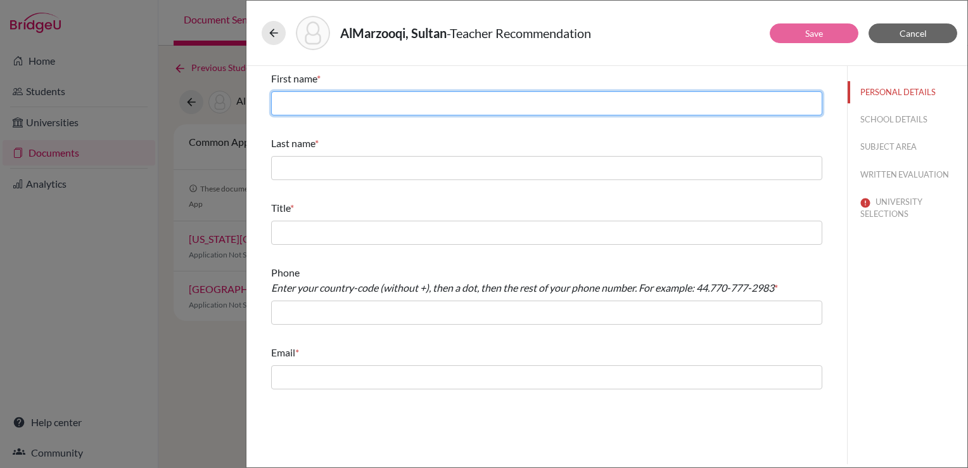
click at [316, 101] on input "text" at bounding box center [546, 103] width 551 height 24
type input "Fouad"
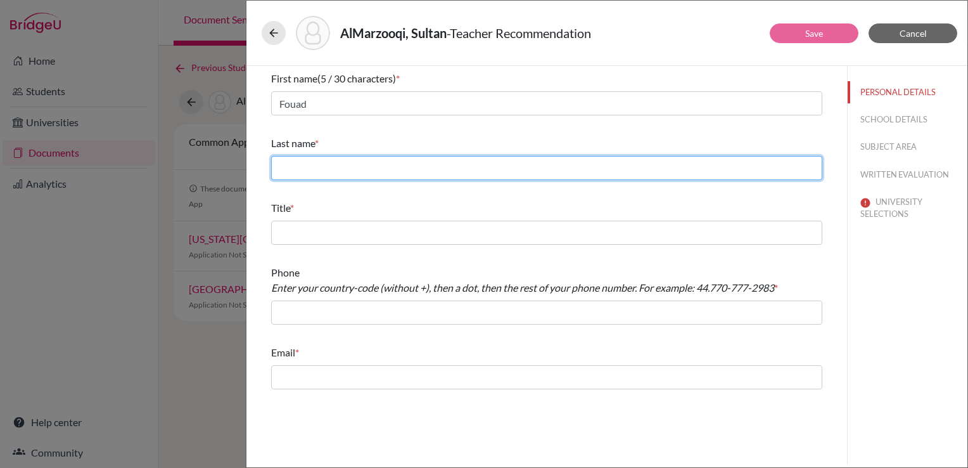
click at [317, 167] on input "text" at bounding box center [546, 168] width 551 height 24
type input "Said"
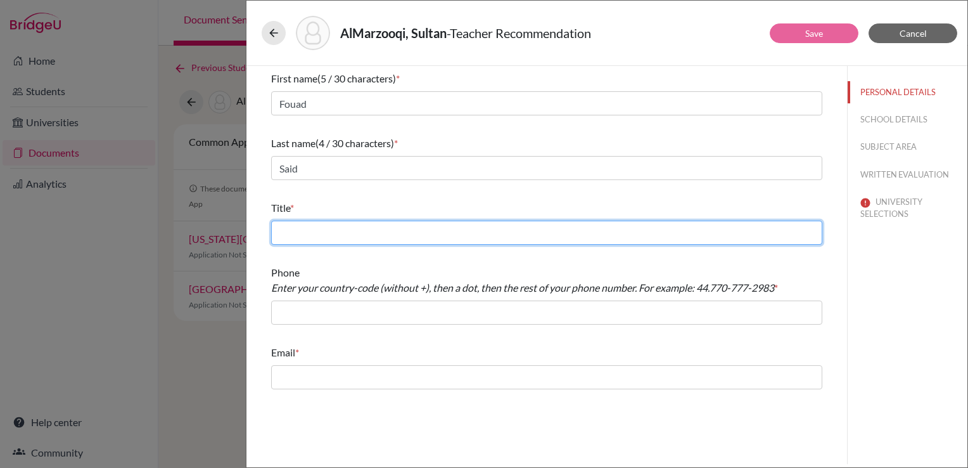
click at [338, 236] on input "text" at bounding box center [546, 233] width 551 height 24
type input "Math Teacher"
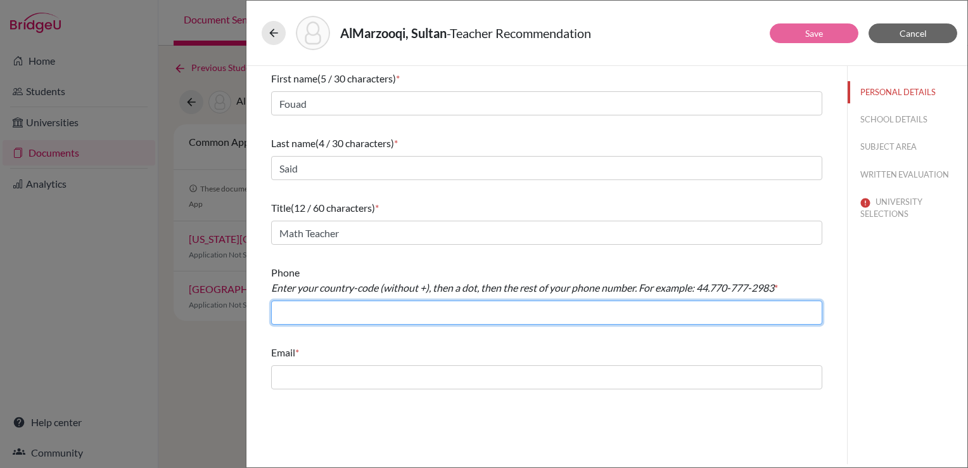
click at [343, 321] on input "text" at bounding box center [546, 312] width 551 height 24
type input "971.43478288"
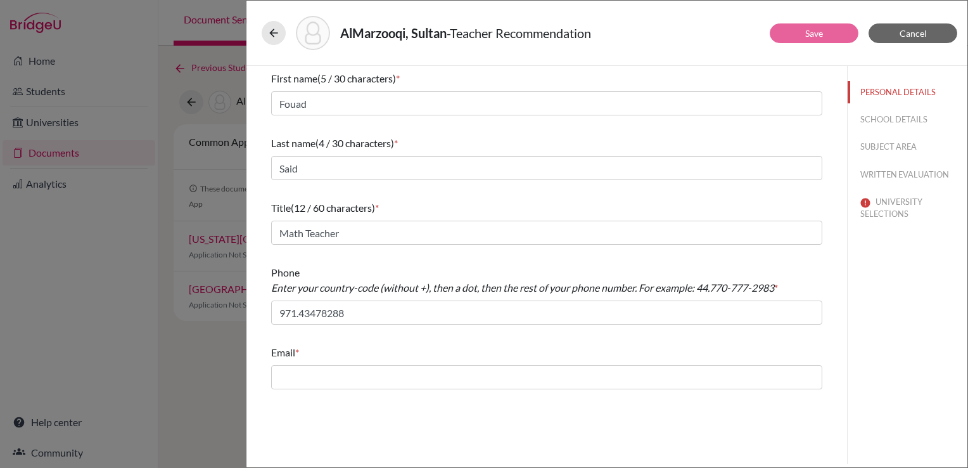
drag, startPoint x: 342, startPoint y: 363, endPoint x: 335, endPoint y: 380, distance: 17.7
click at [337, 377] on div "Email *" at bounding box center [546, 367] width 551 height 54
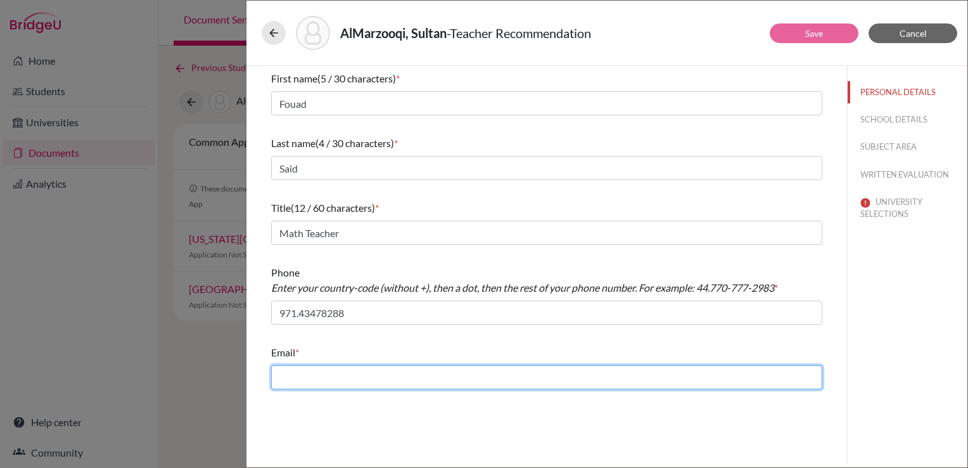
click at [335, 380] on input "text" at bounding box center [546, 377] width 551 height 24
type input "fouad.said@almawakeb.sch.ae"
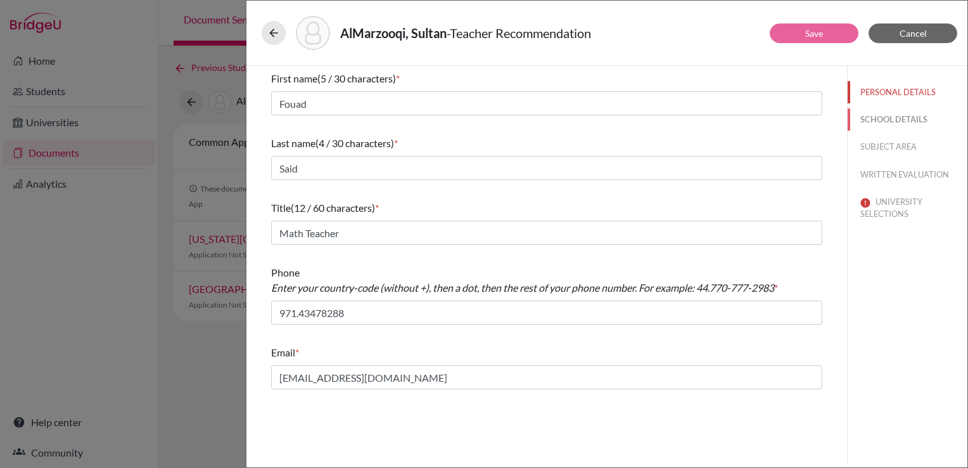
click at [862, 122] on button "SCHOOL DETAILS" at bounding box center [908, 119] width 120 height 22
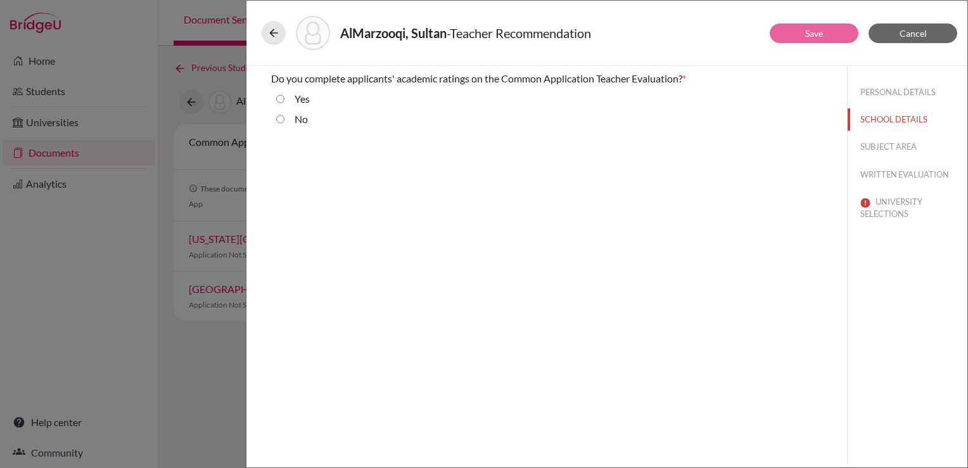
click at [296, 121] on label "No" at bounding box center [301, 119] width 13 height 15
click at [285, 121] on input "No" at bounding box center [280, 119] width 8 height 15
radio input "true"
click at [867, 182] on button "WRITTEN EVALUATION" at bounding box center [908, 174] width 120 height 22
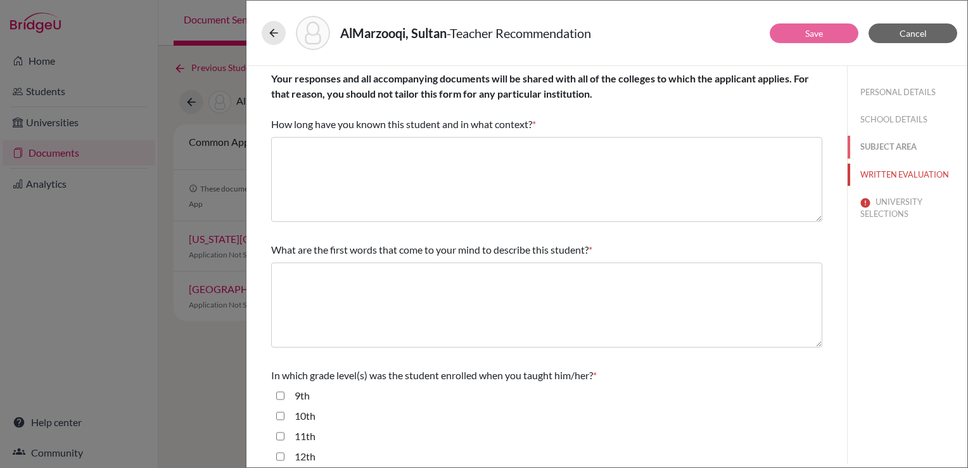
click at [869, 153] on button "SUBJECT AREA" at bounding box center [908, 147] width 120 height 22
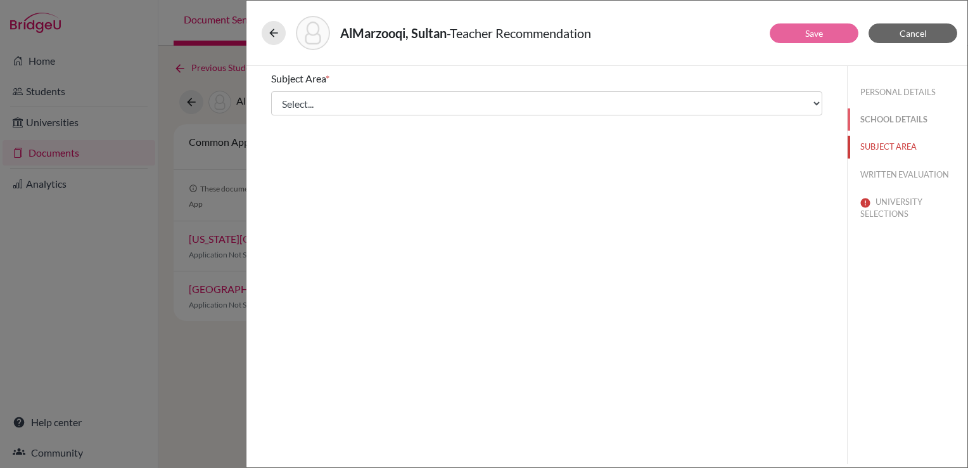
click at [869, 119] on button "SCHOOL DETAILS" at bounding box center [908, 119] width 120 height 22
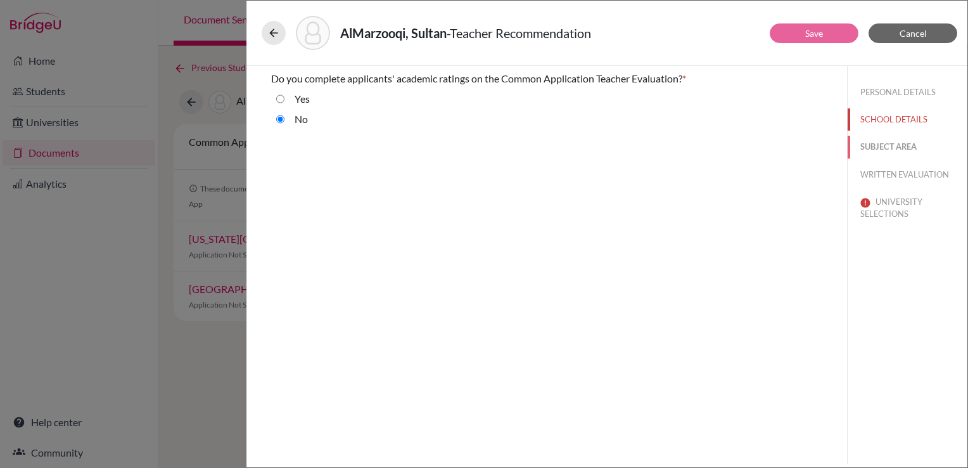
click at [878, 148] on button "SUBJECT AREA" at bounding box center [908, 147] width 120 height 22
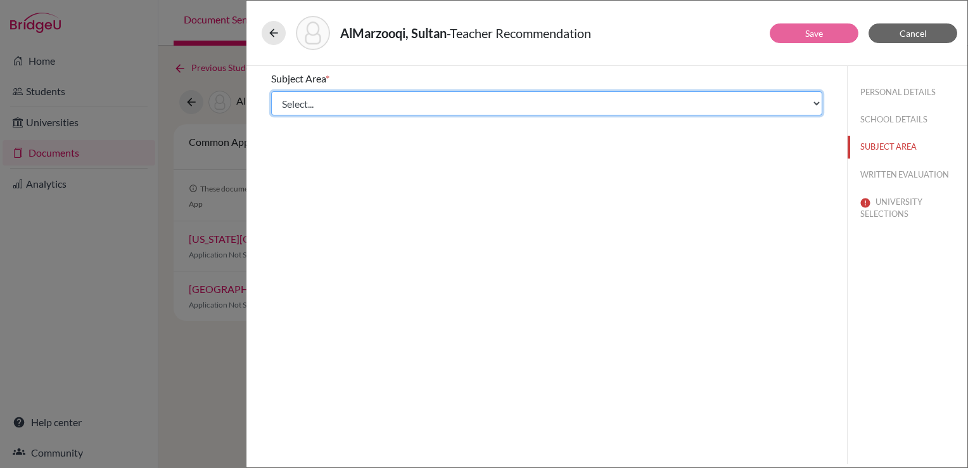
click at [411, 115] on select "Select... Math English Science World Language Social Studies Other Computer Sci…" at bounding box center [546, 103] width 551 height 24
select select "0"
click at [271, 91] on select "Select... Math English Science World Language Social Studies Other Computer Sci…" at bounding box center [546, 103] width 551 height 24
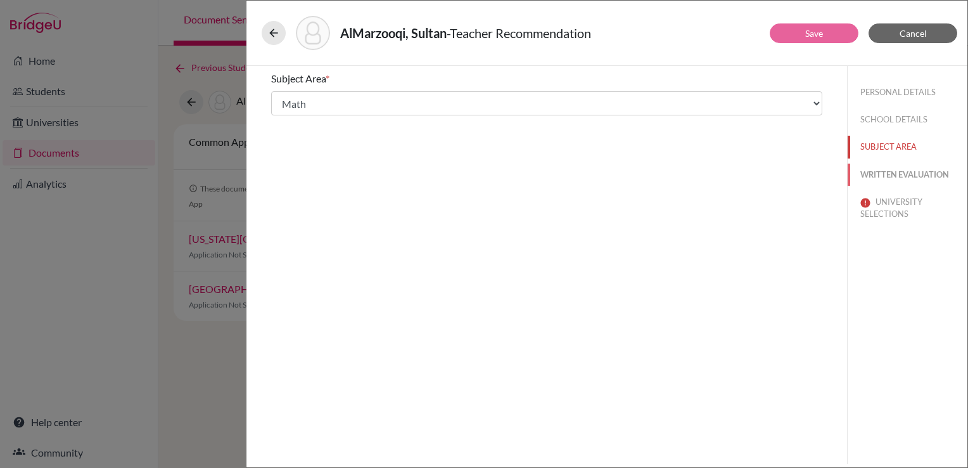
click at [884, 174] on button "WRITTEN EVALUATION" at bounding box center [908, 174] width 120 height 22
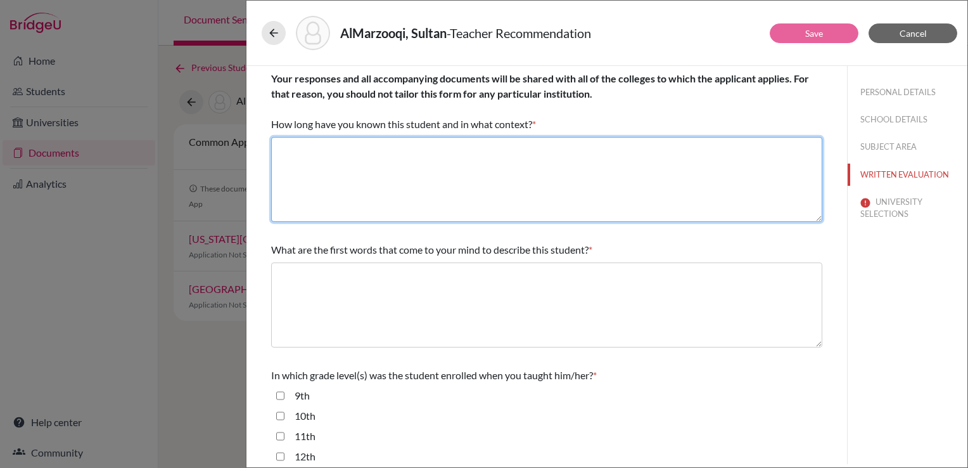
click at [387, 154] on textarea at bounding box center [546, 179] width 551 height 85
type textarea "2 years, as his math teacher in grades 11 and 12."
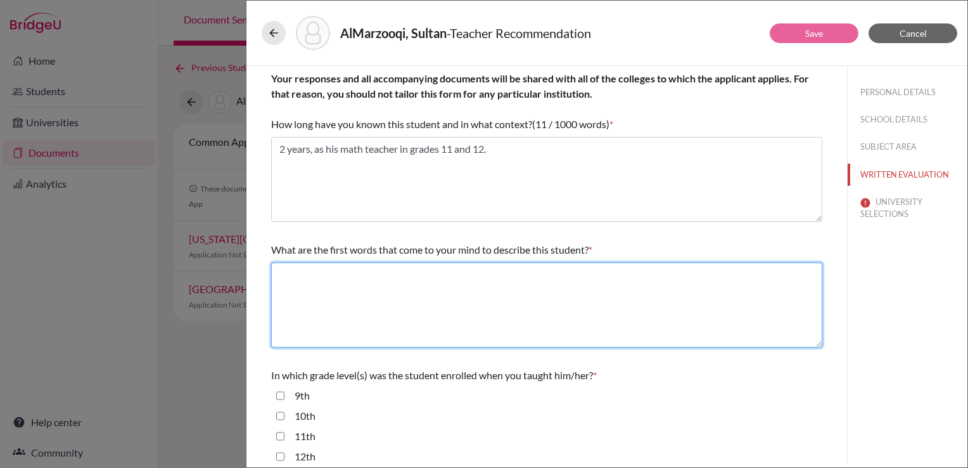
click at [321, 286] on textarea at bounding box center [546, 304] width 551 height 85
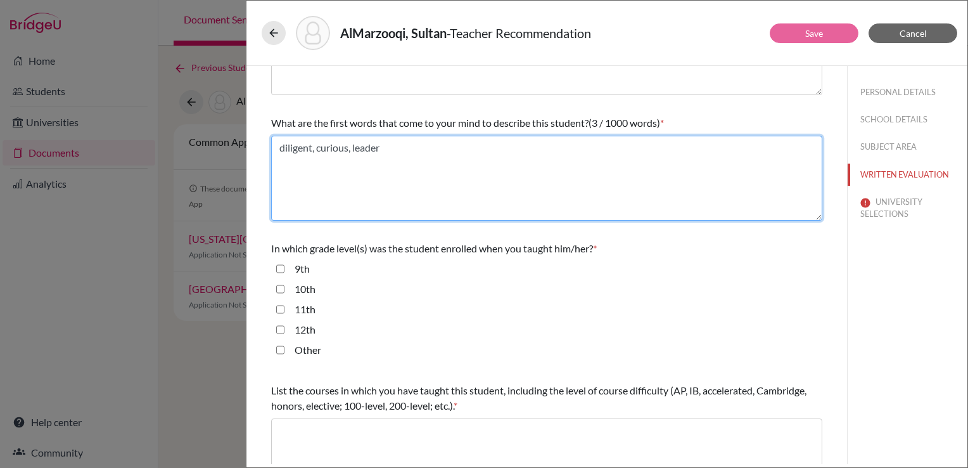
type textarea "diligent, curious, leader"
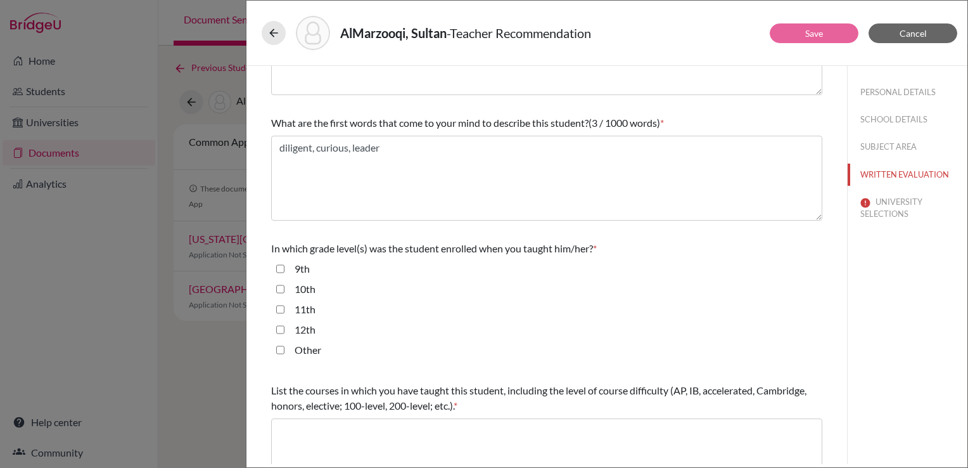
click at [307, 325] on label "12th" at bounding box center [305, 329] width 21 height 15
click at [285, 325] on input "12th" at bounding box center [280, 329] width 8 height 15
checkbox input "true"
click at [307, 312] on label "11th" at bounding box center [305, 309] width 21 height 15
click at [285, 312] on input "11th" at bounding box center [280, 309] width 8 height 15
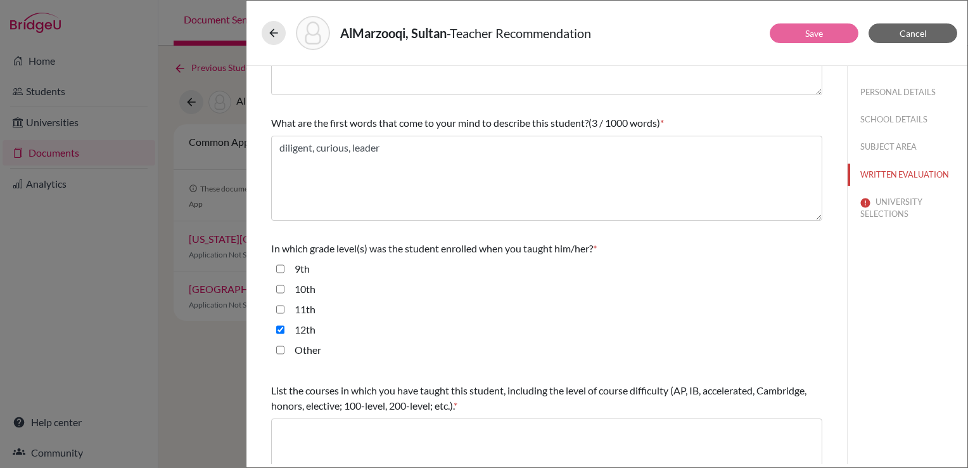
checkbox input "true"
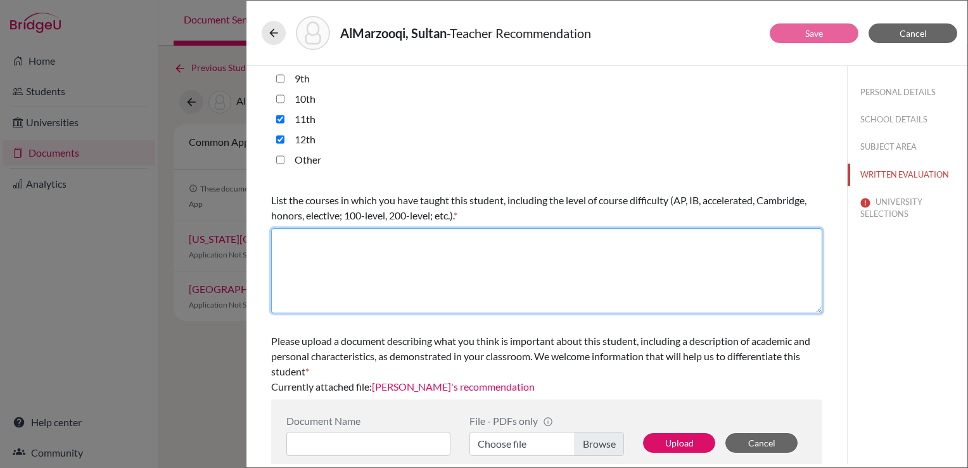
click at [419, 265] on textarea at bounding box center [546, 270] width 551 height 85
click at [391, 260] on textarea at bounding box center [546, 270] width 551 height 85
type textarea "r"
type textarea "A"
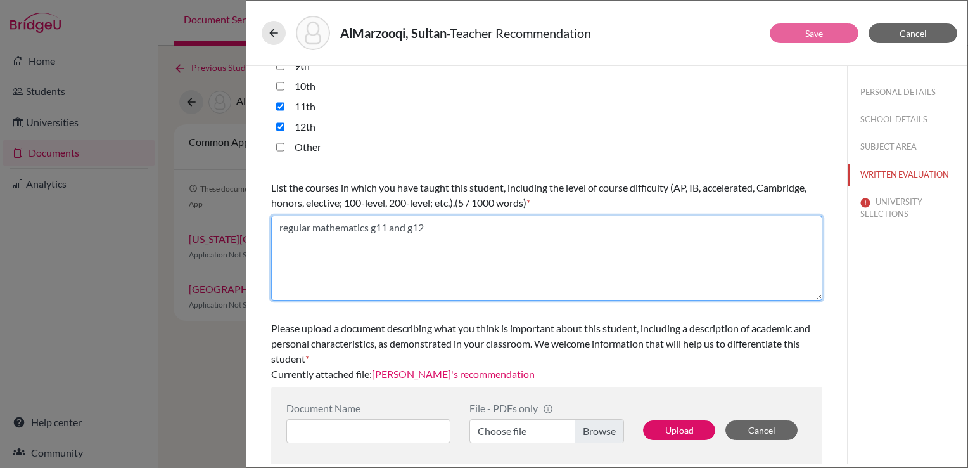
scroll to position [333, 0]
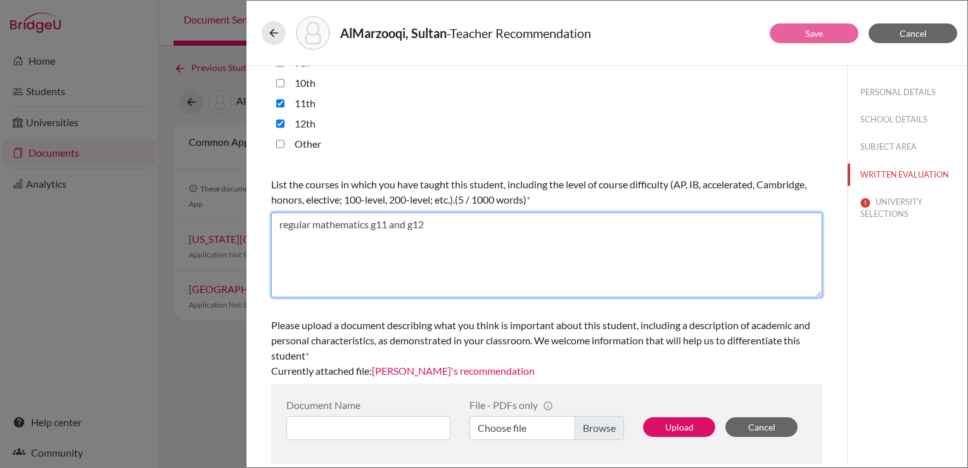
type textarea "regular mathematics g11 and g12"
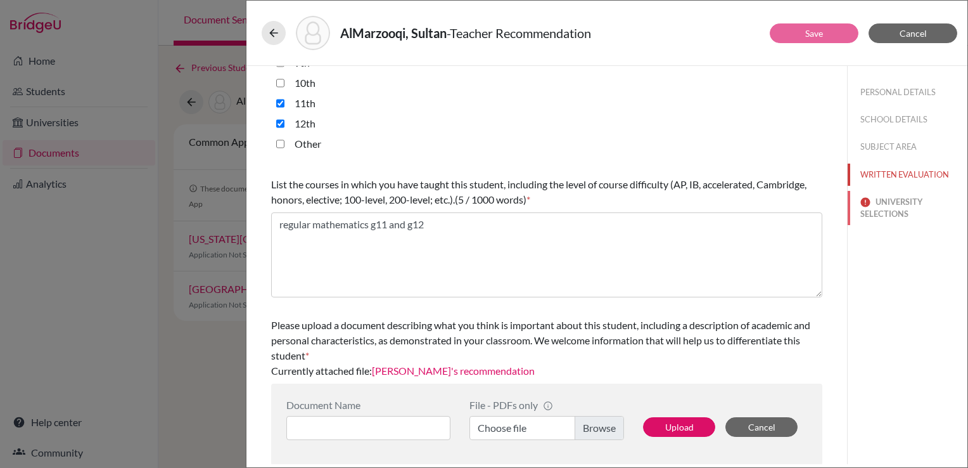
click at [899, 196] on button "UNIVERSITY SELECTIONS" at bounding box center [908, 208] width 120 height 34
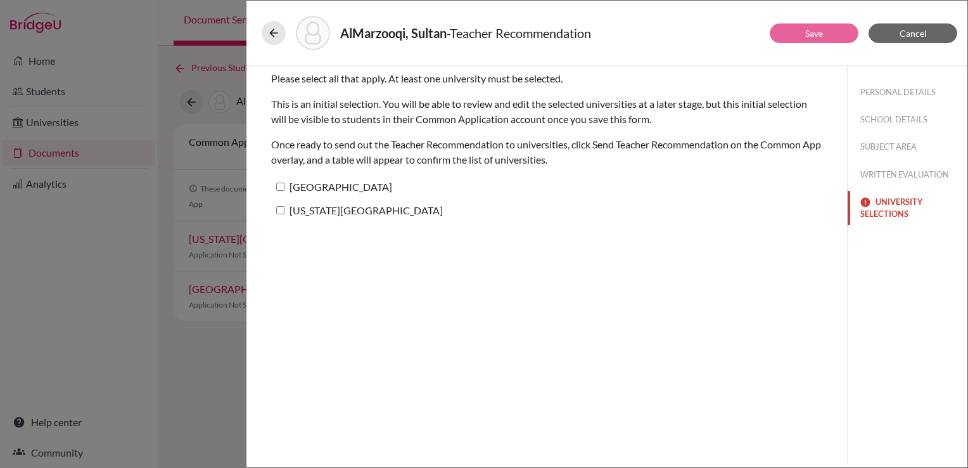
scroll to position [0, 0]
click at [296, 191] on label "[GEOGRAPHIC_DATA]" at bounding box center [331, 186] width 121 height 18
click at [285, 191] on input "[GEOGRAPHIC_DATA]" at bounding box center [280, 187] width 8 height 8
checkbox input "true"
click at [307, 217] on label "[US_STATE][GEOGRAPHIC_DATA]" at bounding box center [357, 210] width 172 height 18
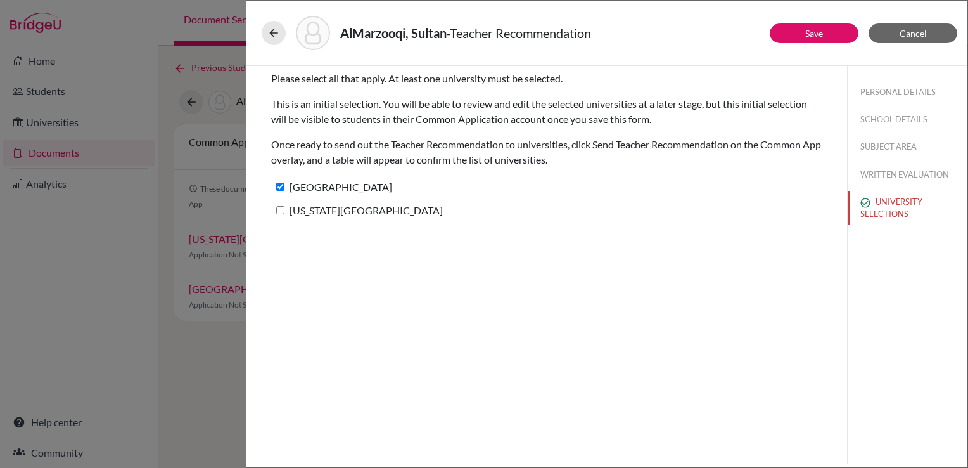
click at [285, 214] on input "[US_STATE][GEOGRAPHIC_DATA]" at bounding box center [280, 210] width 8 height 8
click at [312, 209] on label "[US_STATE][GEOGRAPHIC_DATA]" at bounding box center [357, 210] width 172 height 18
click at [285, 209] on input "[US_STATE][GEOGRAPHIC_DATA]" at bounding box center [280, 210] width 8 height 8
click at [342, 207] on label "[US_STATE][GEOGRAPHIC_DATA]" at bounding box center [357, 210] width 172 height 18
click at [285, 207] on input "[US_STATE][GEOGRAPHIC_DATA]" at bounding box center [280, 210] width 8 height 8
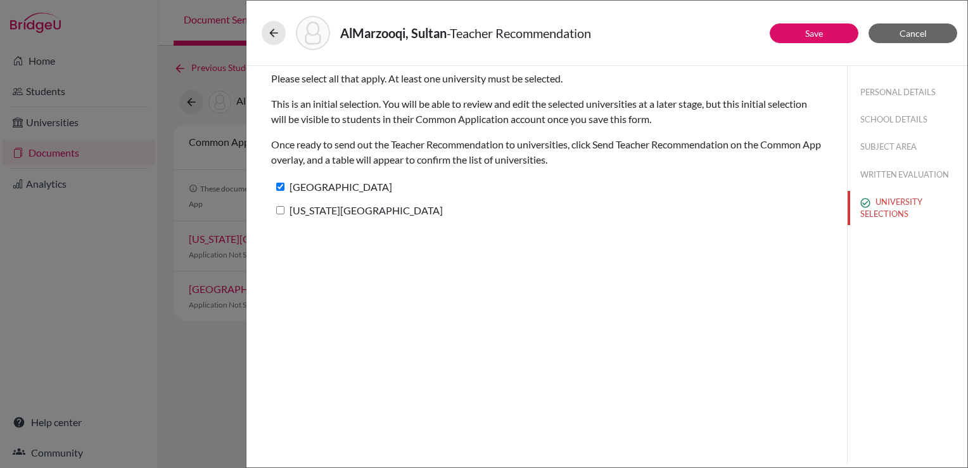
checkbox input "true"
click at [824, 40] on button "Save" at bounding box center [814, 33] width 89 height 20
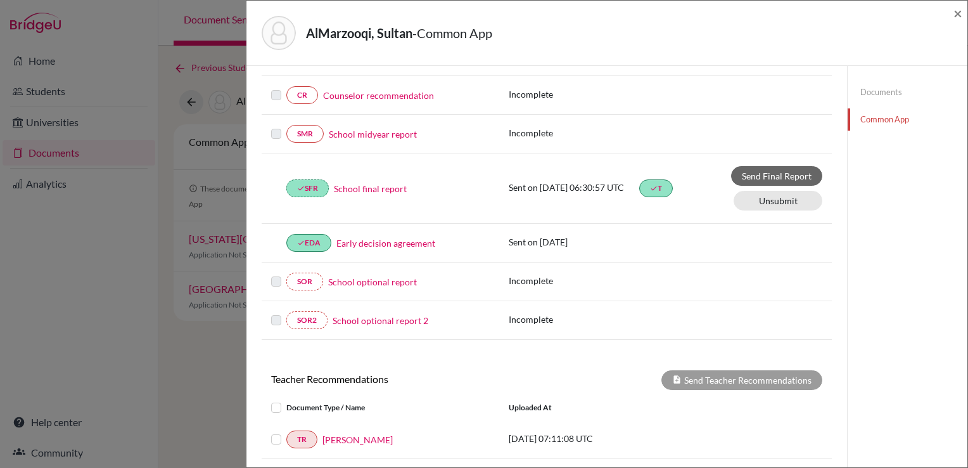
scroll to position [380, 0]
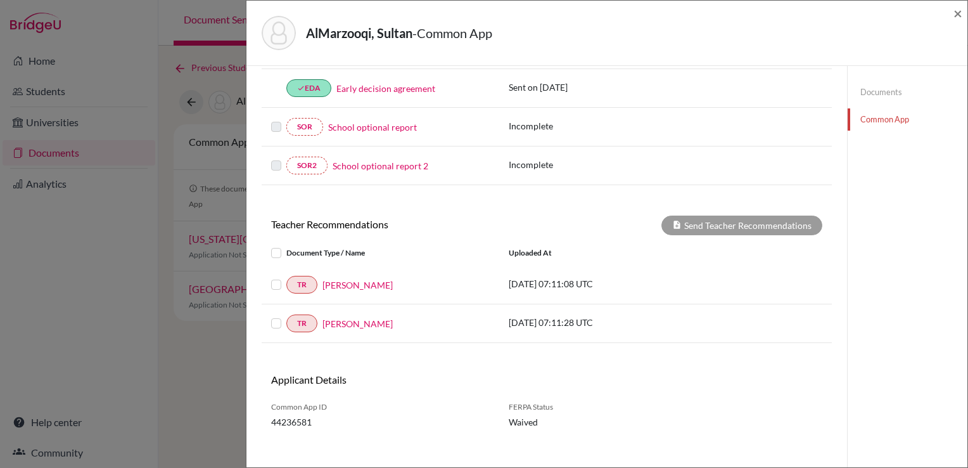
drag, startPoint x: 280, startPoint y: 280, endPoint x: 270, endPoint y: 307, distance: 29.1
click at [286, 277] on label at bounding box center [286, 277] width 0 height 0
click at [0, 0] on input "checkbox" at bounding box center [0, 0] width 0 height 0
click at [276, 326] on div "TR Fouad Said" at bounding box center [380, 323] width 219 height 18
click at [286, 316] on label at bounding box center [286, 316] width 0 height 0
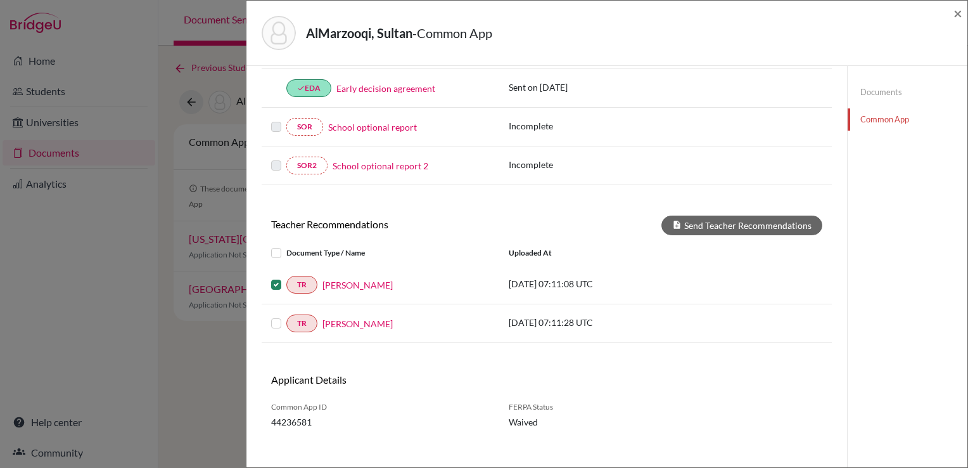
click at [0, 0] on input "checkbox" at bounding box center [0, 0] width 0 height 0
click at [751, 234] on div "Teacher Recommendations Send Teacher Recommendations Document Type / Name Uploa…" at bounding box center [547, 278] width 570 height 127
click at [753, 227] on button "Send Teacher Recommendations" at bounding box center [742, 225] width 161 height 20
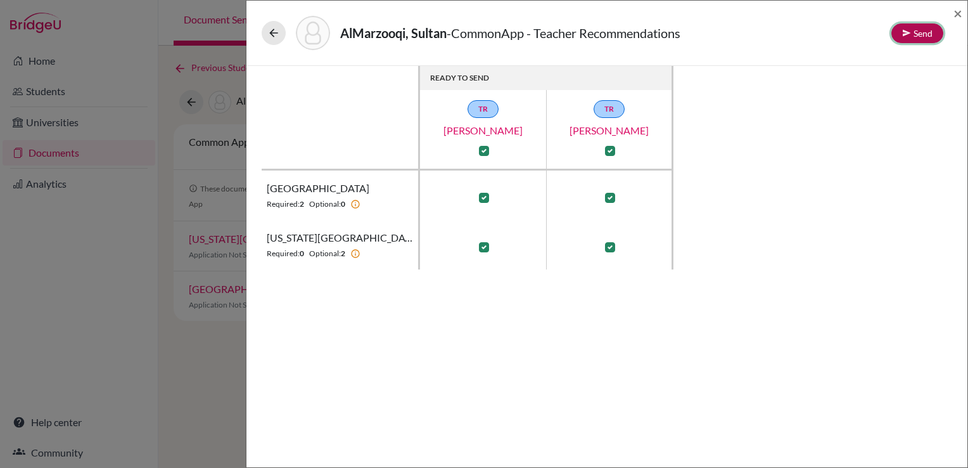
click at [921, 29] on button "Send" at bounding box center [918, 33] width 52 height 20
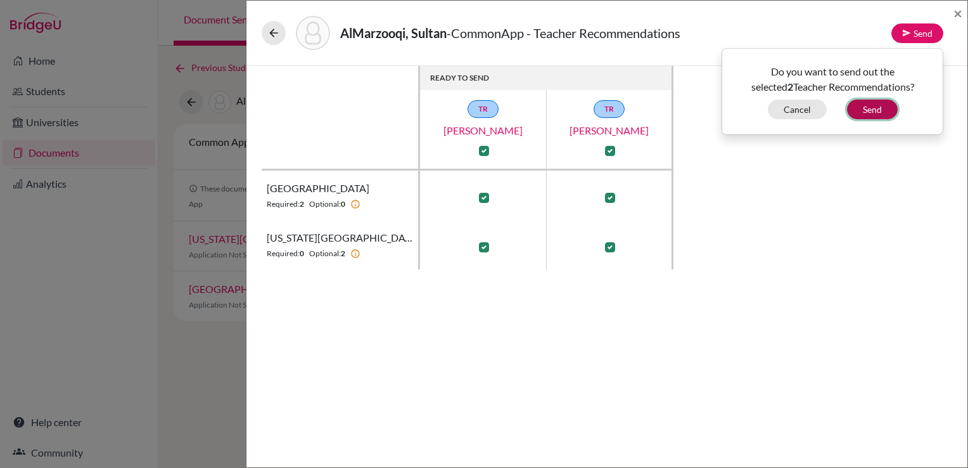
click at [880, 115] on button "Send" at bounding box center [872, 109] width 51 height 20
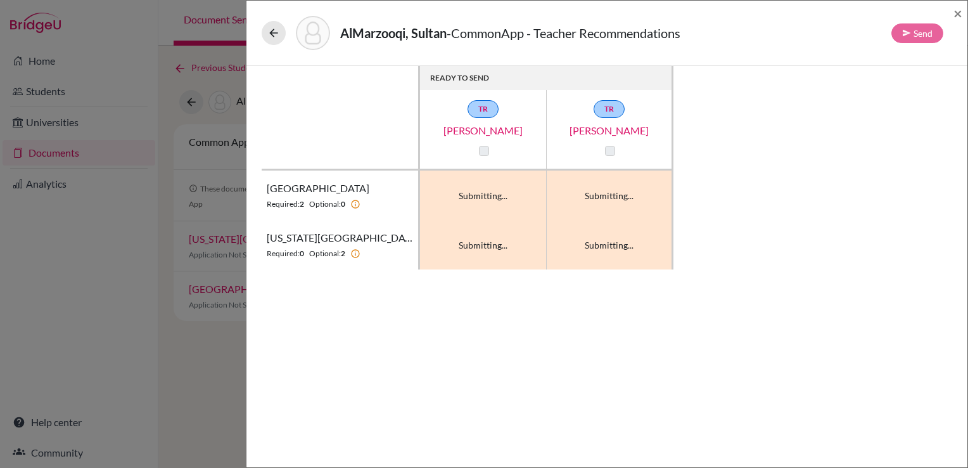
checkbox input "false"
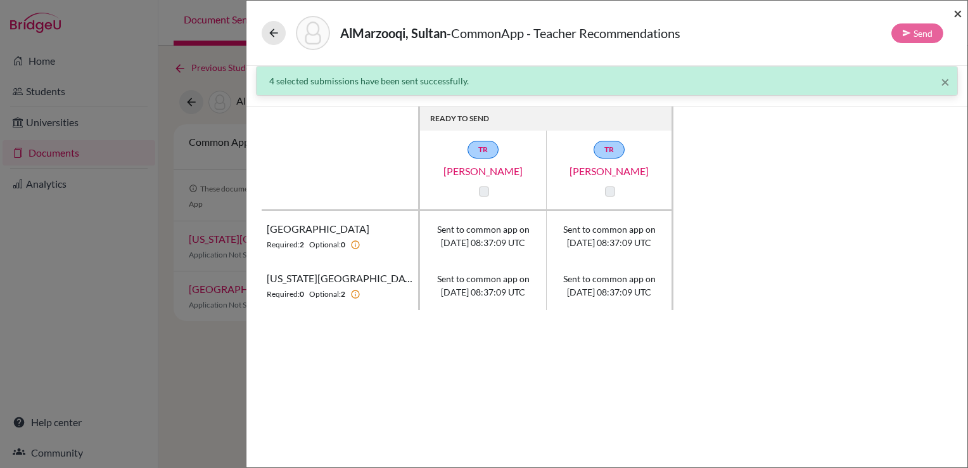
click at [959, 19] on span "×" at bounding box center [958, 13] width 9 height 18
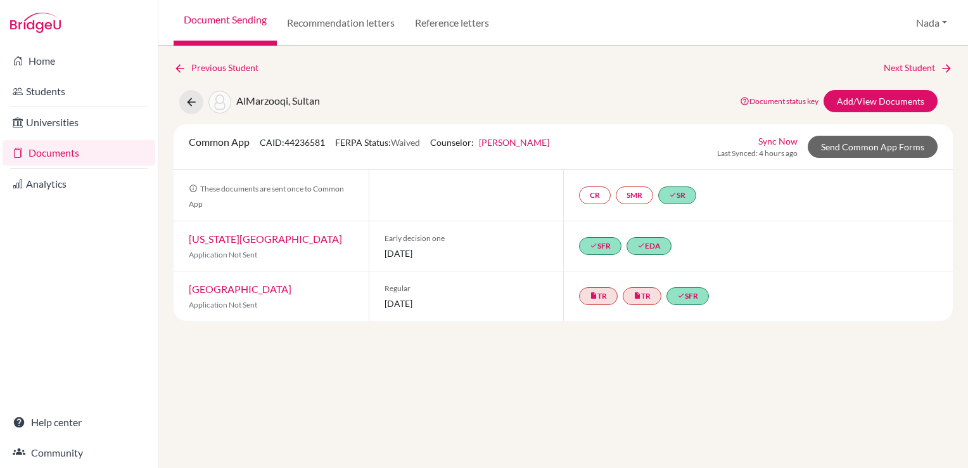
click at [784, 98] on link "Document status key" at bounding box center [779, 101] width 79 height 10
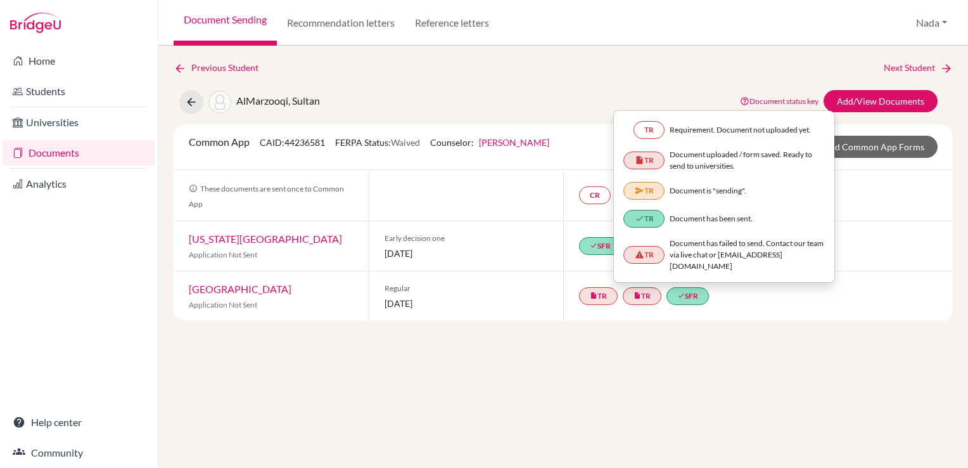
click at [667, 87] on div "Previous Student Next Student AlMarzooqi, Sultan Document status key TR Require…" at bounding box center [563, 191] width 779 height 260
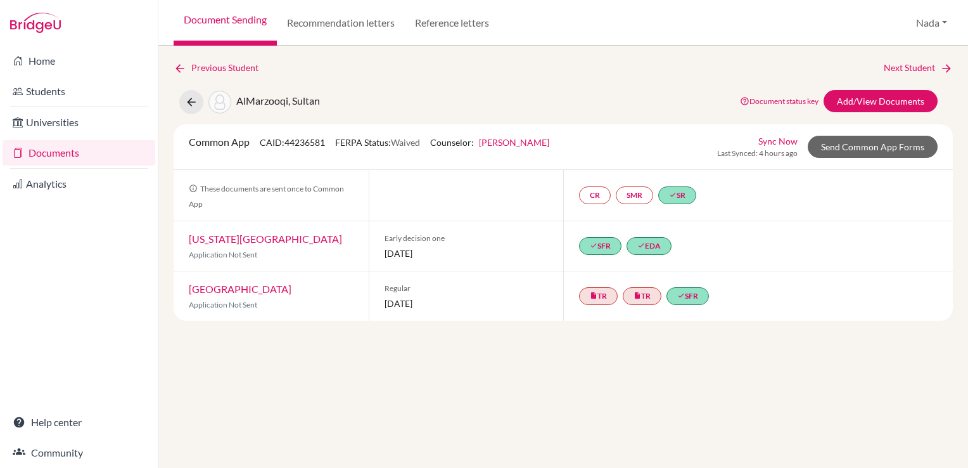
click at [786, 136] on link "Sync Now" at bounding box center [778, 140] width 39 height 13
